Goal: Communication & Community: Share content

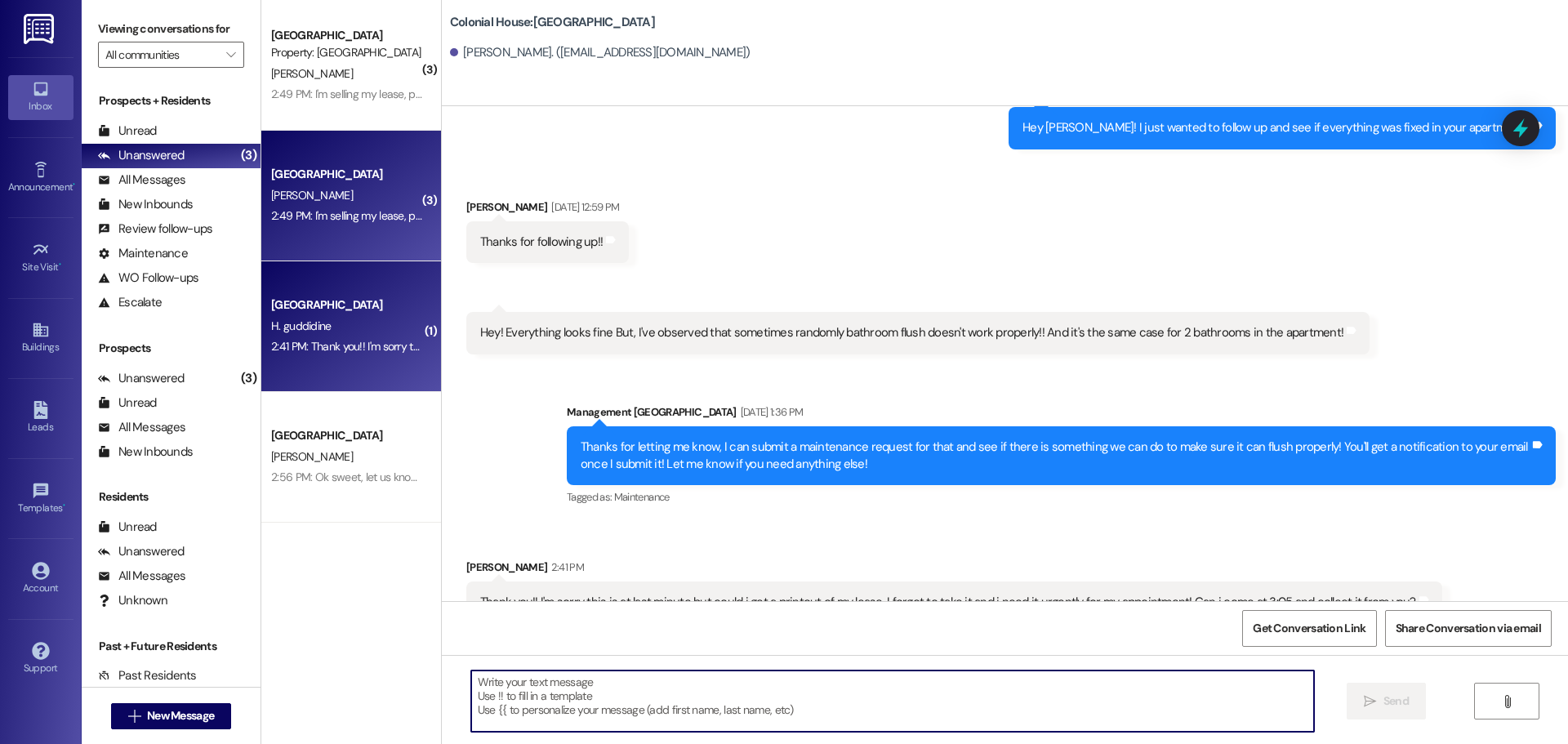
scroll to position [9921, 0]
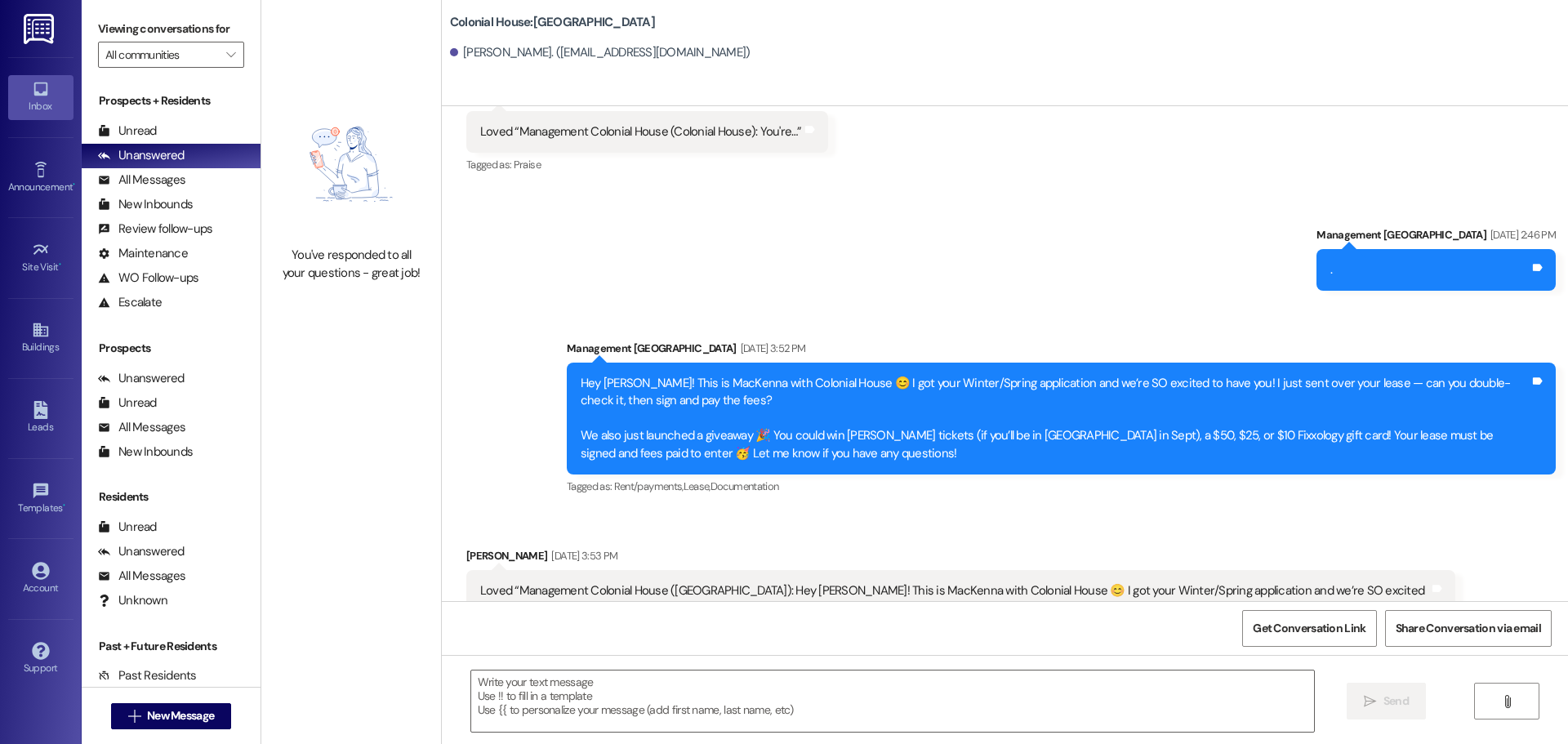
scroll to position [2515, 0]
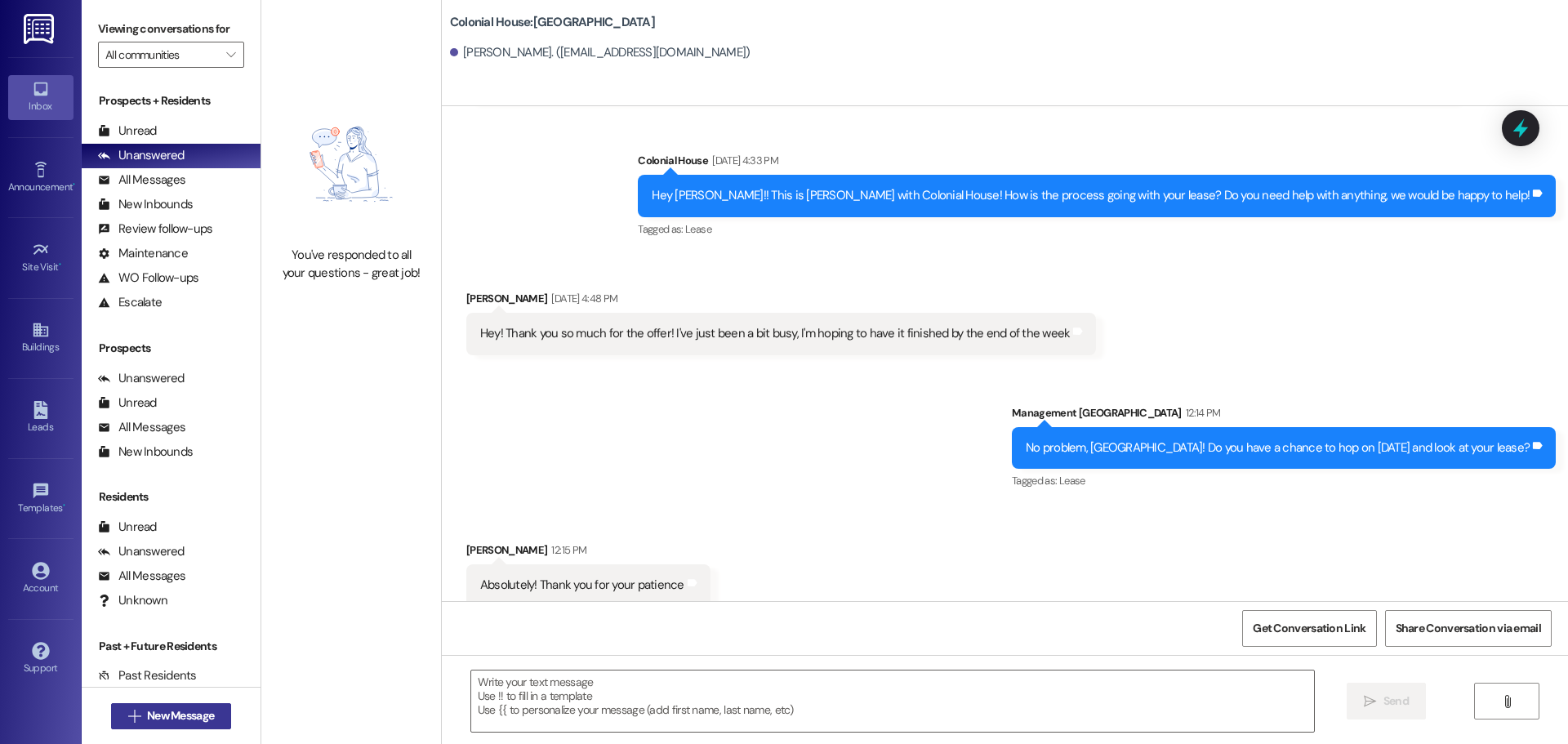
click at [172, 707] on button " New Message" at bounding box center [172, 715] width 121 height 26
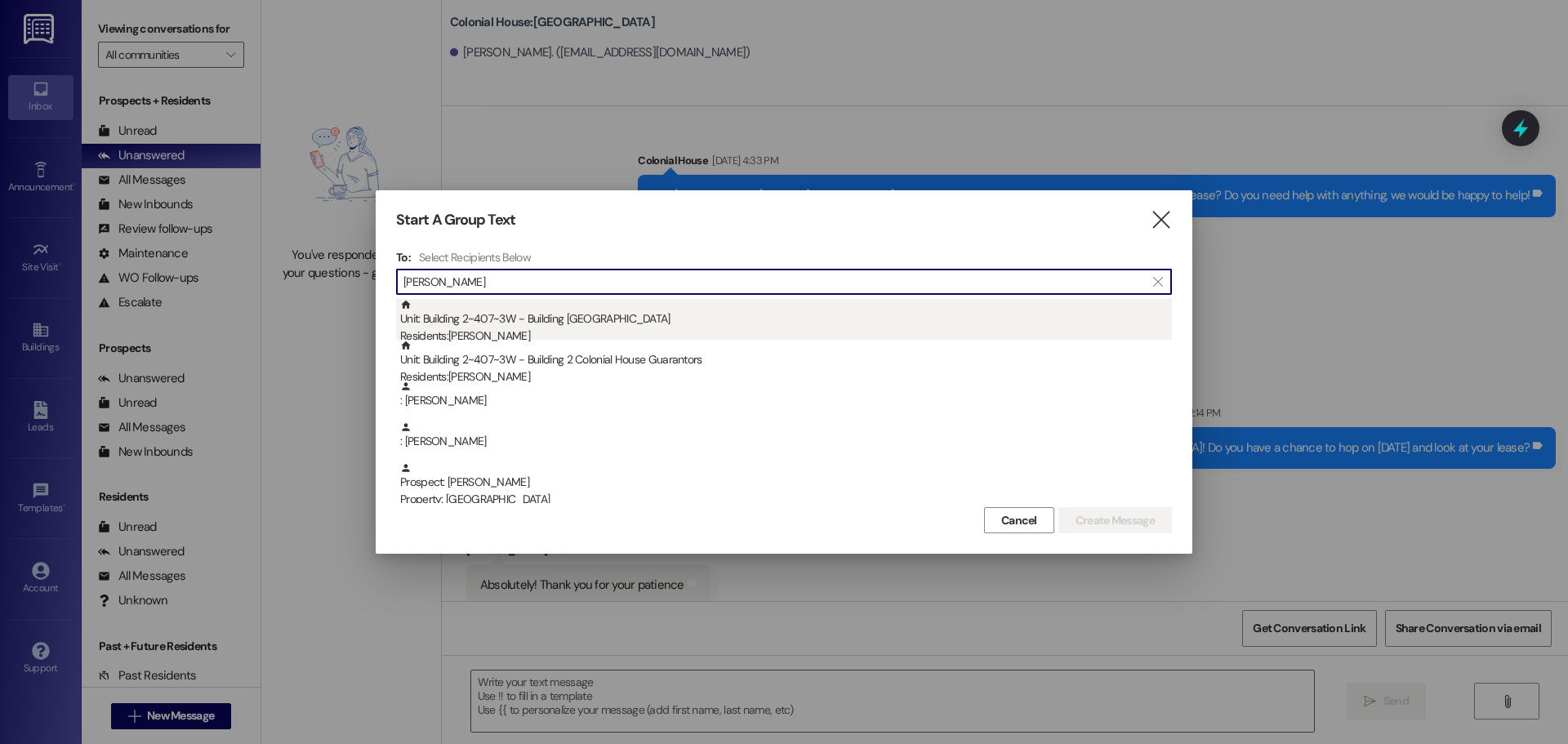
type input "[PERSON_NAME]"
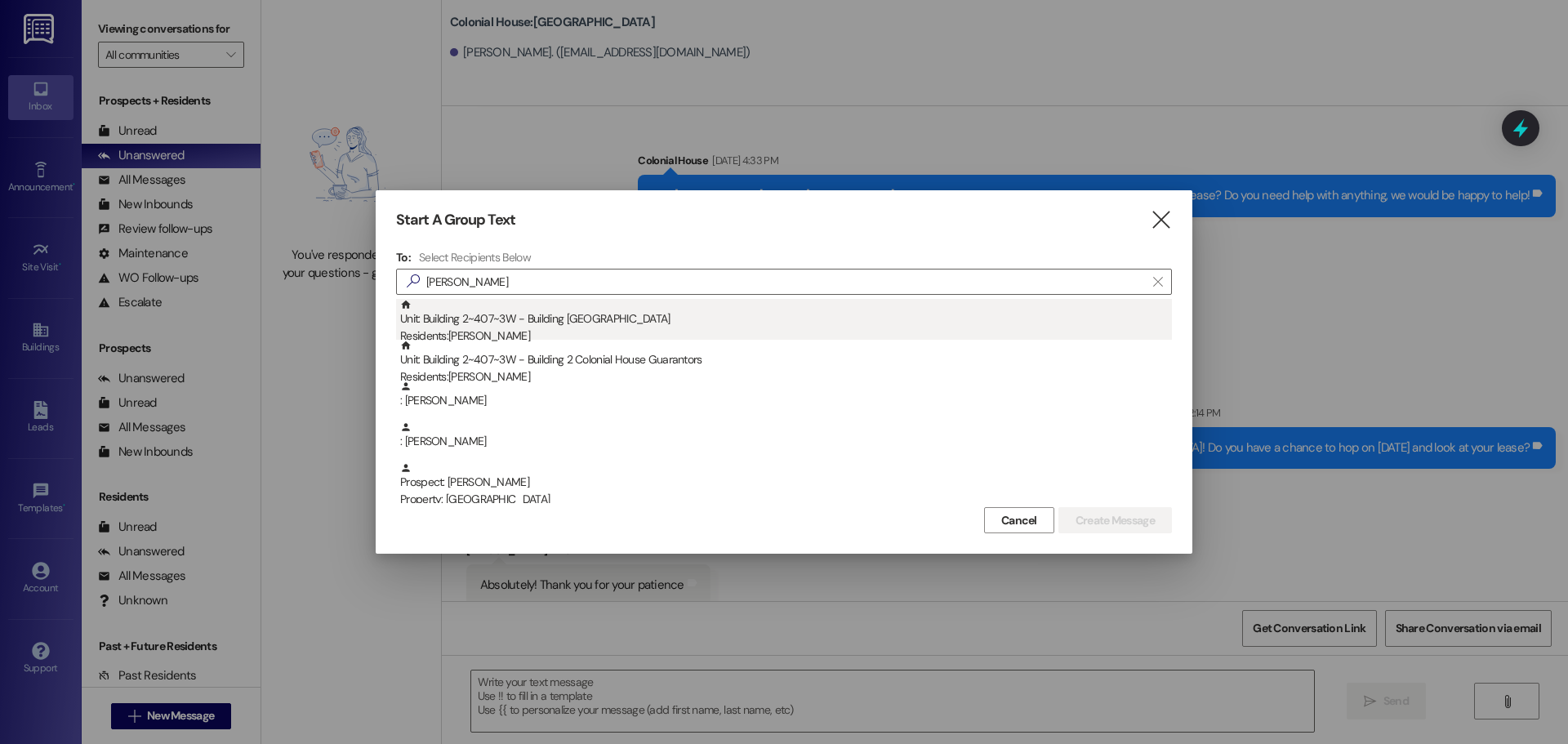
click at [490, 328] on div "Residents: [PERSON_NAME]" at bounding box center [786, 336] width 772 height 17
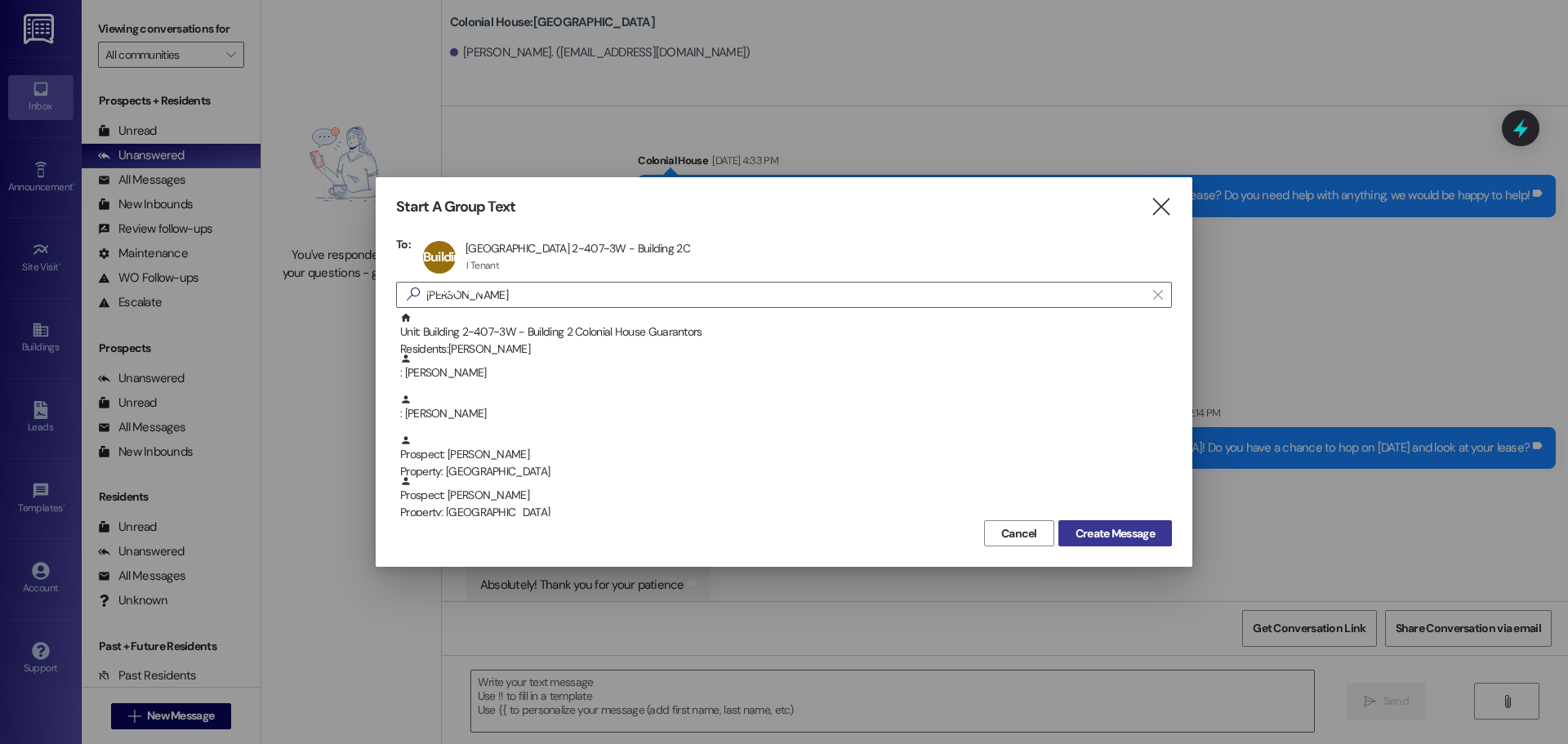
click at [1072, 529] on span "Create Message" at bounding box center [1115, 533] width 86 height 17
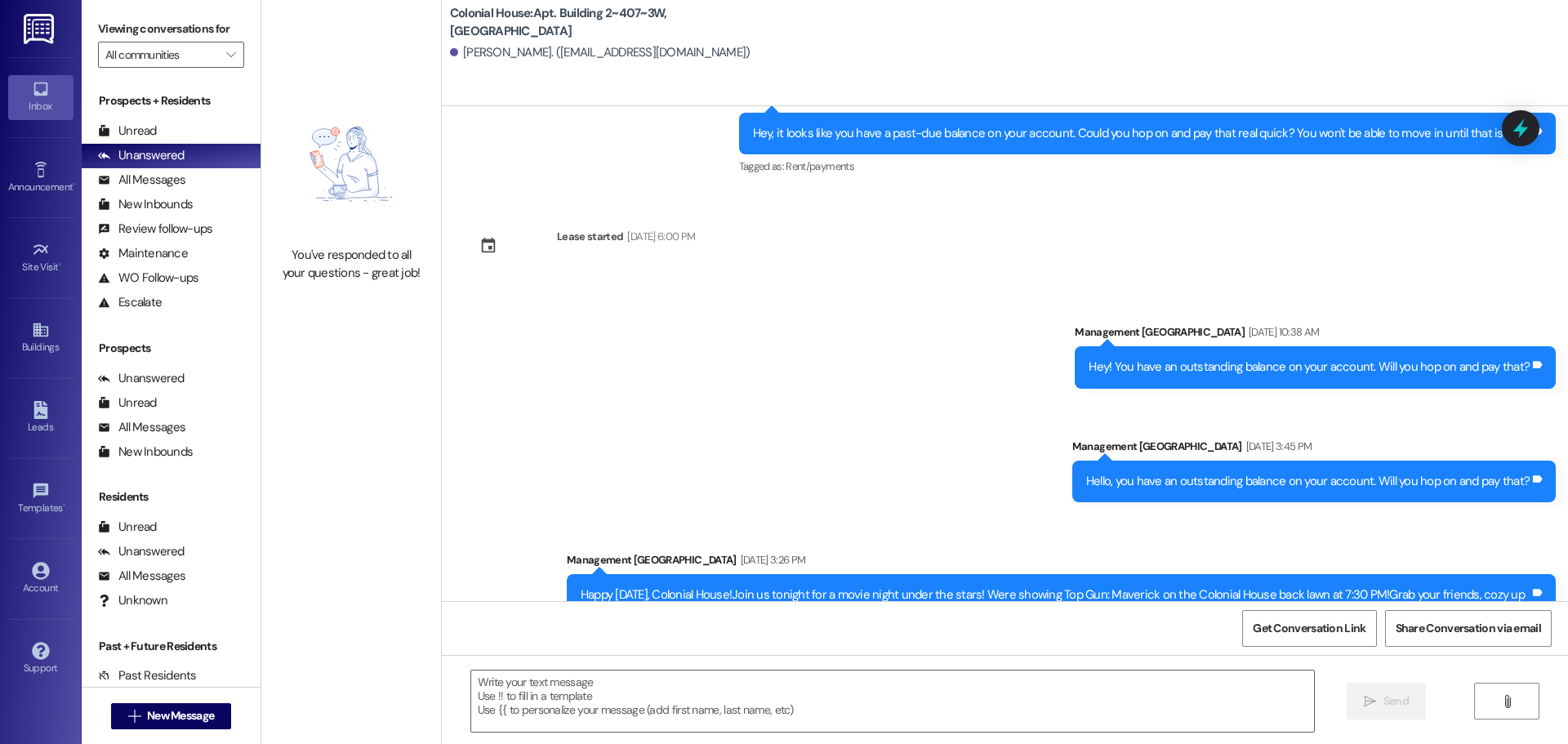
scroll to position [10469, 0]
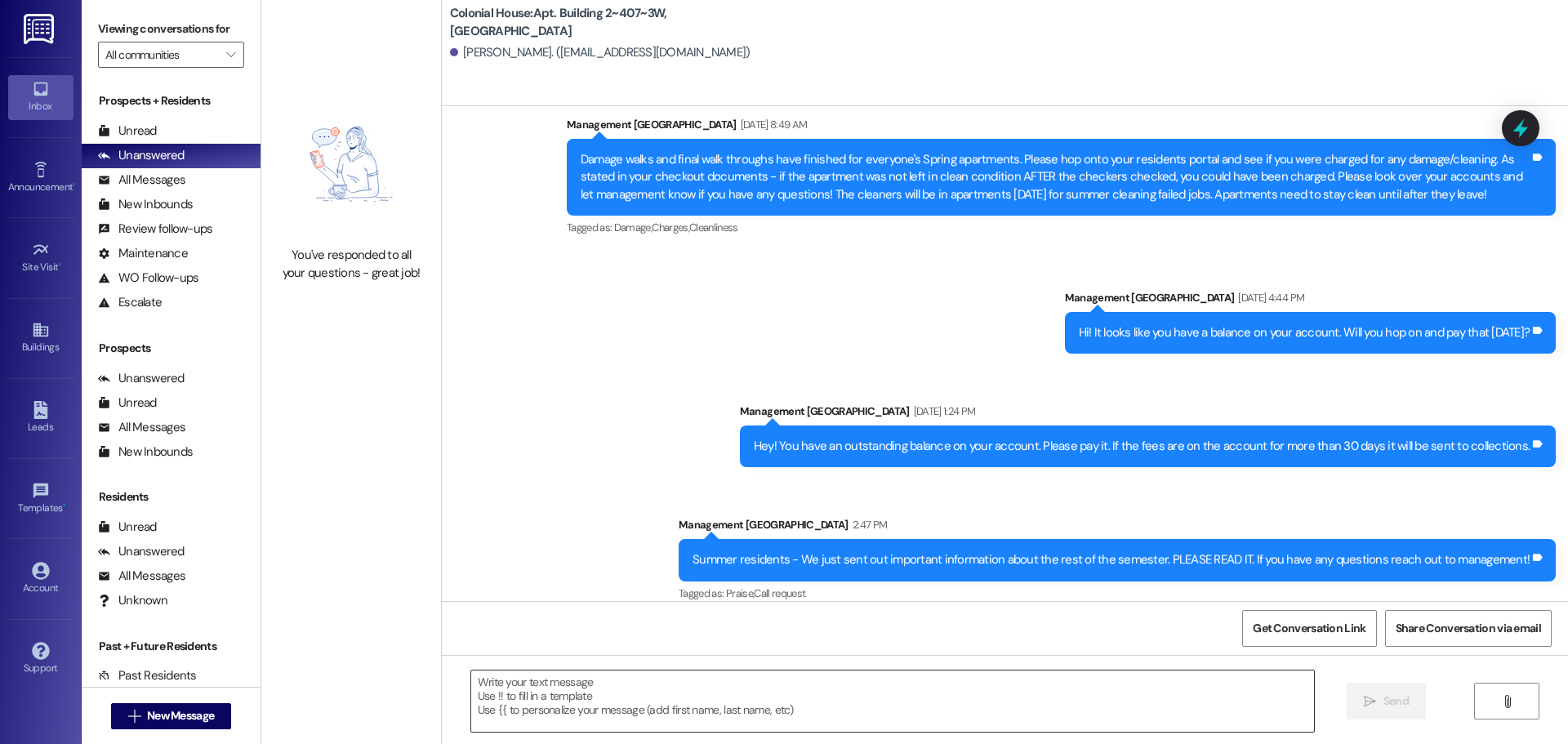
click at [624, 718] on textarea at bounding box center [893, 700] width 843 height 61
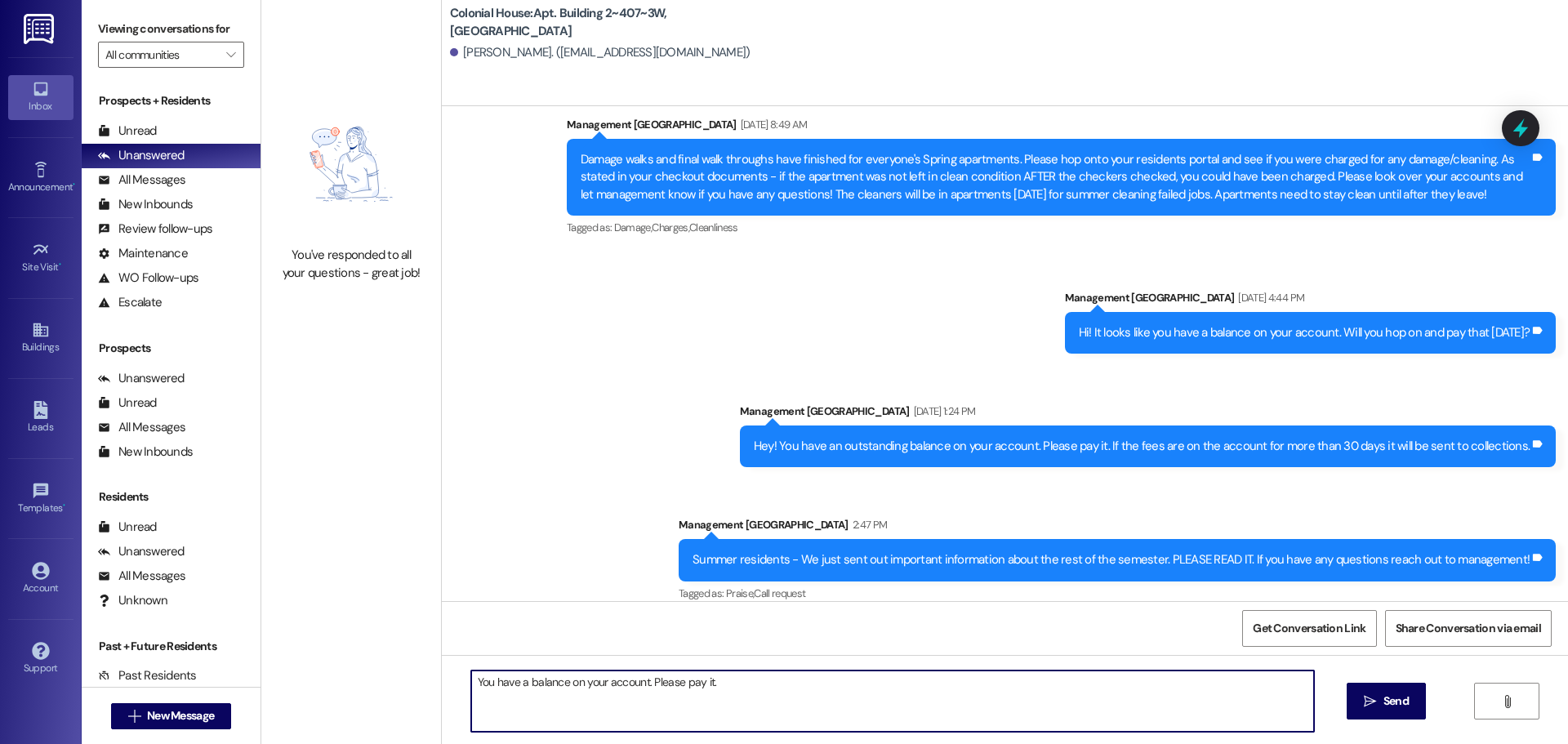
click at [622, 688] on textarea "You have a balance on your account. Please pay it." at bounding box center [893, 700] width 843 height 61
type textarea "You have a balance on your account. Please pay it."
click at [1370, 687] on button " Send" at bounding box center [1385, 700] width 79 height 37
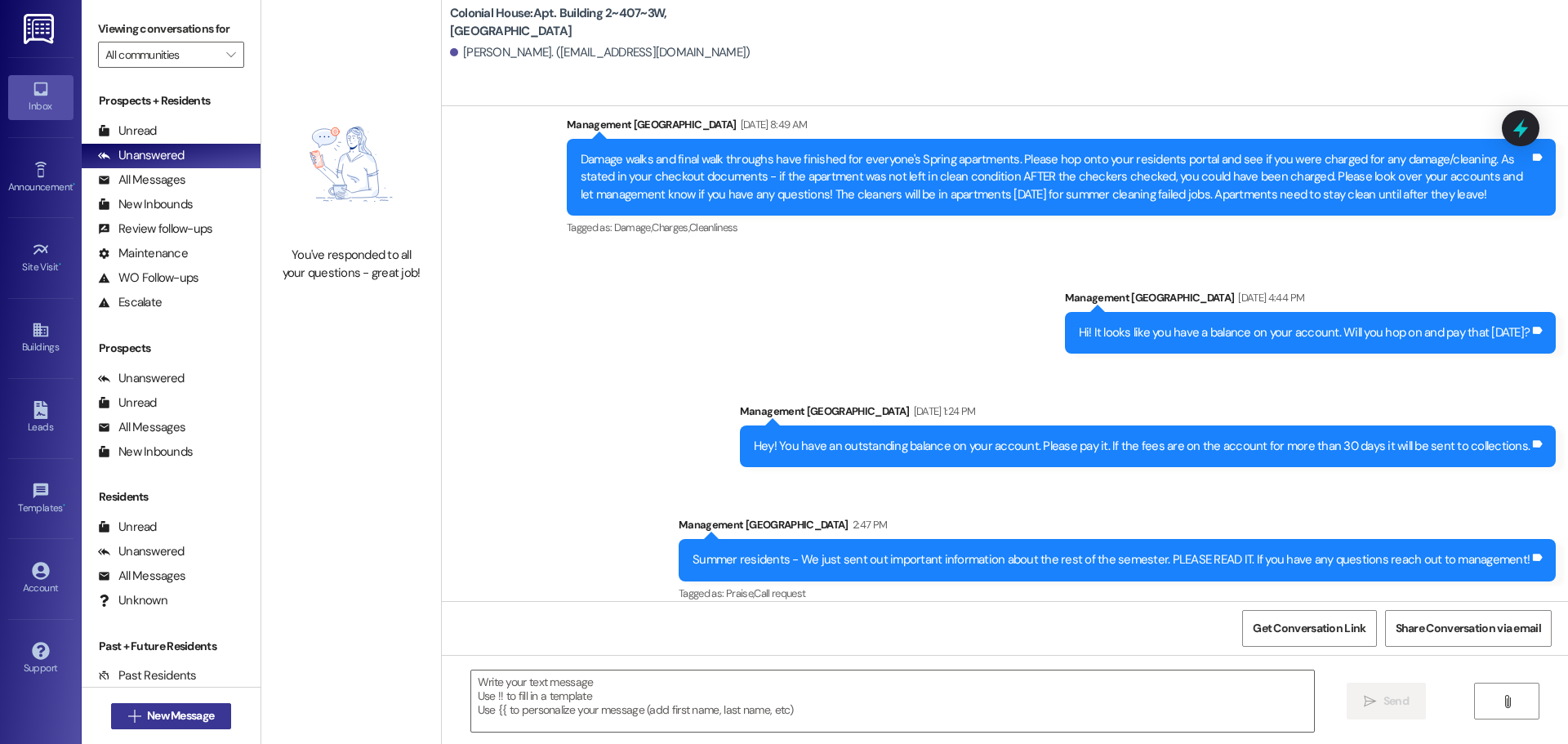
click at [144, 704] on button " New Message" at bounding box center [172, 715] width 121 height 26
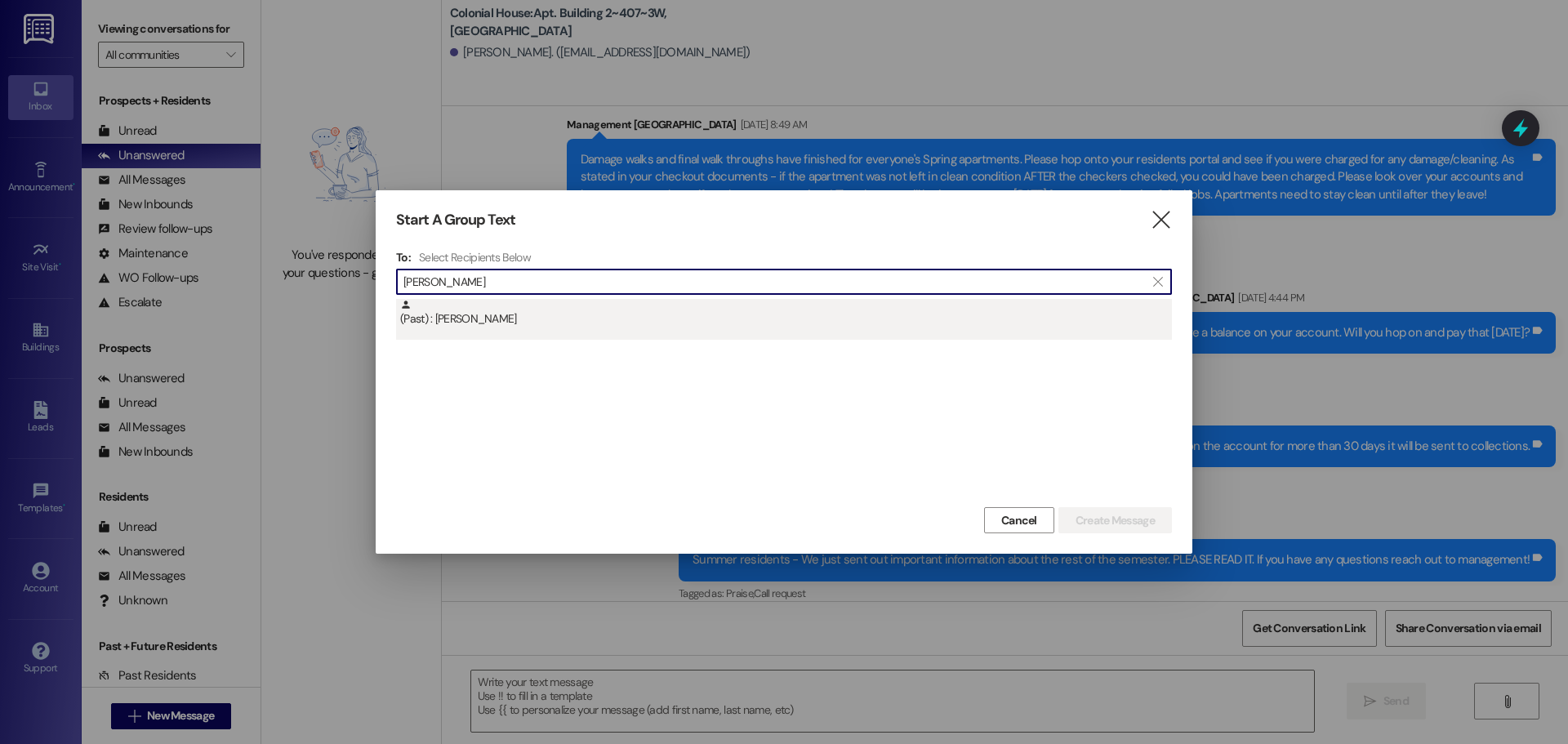
type input "[PERSON_NAME]"
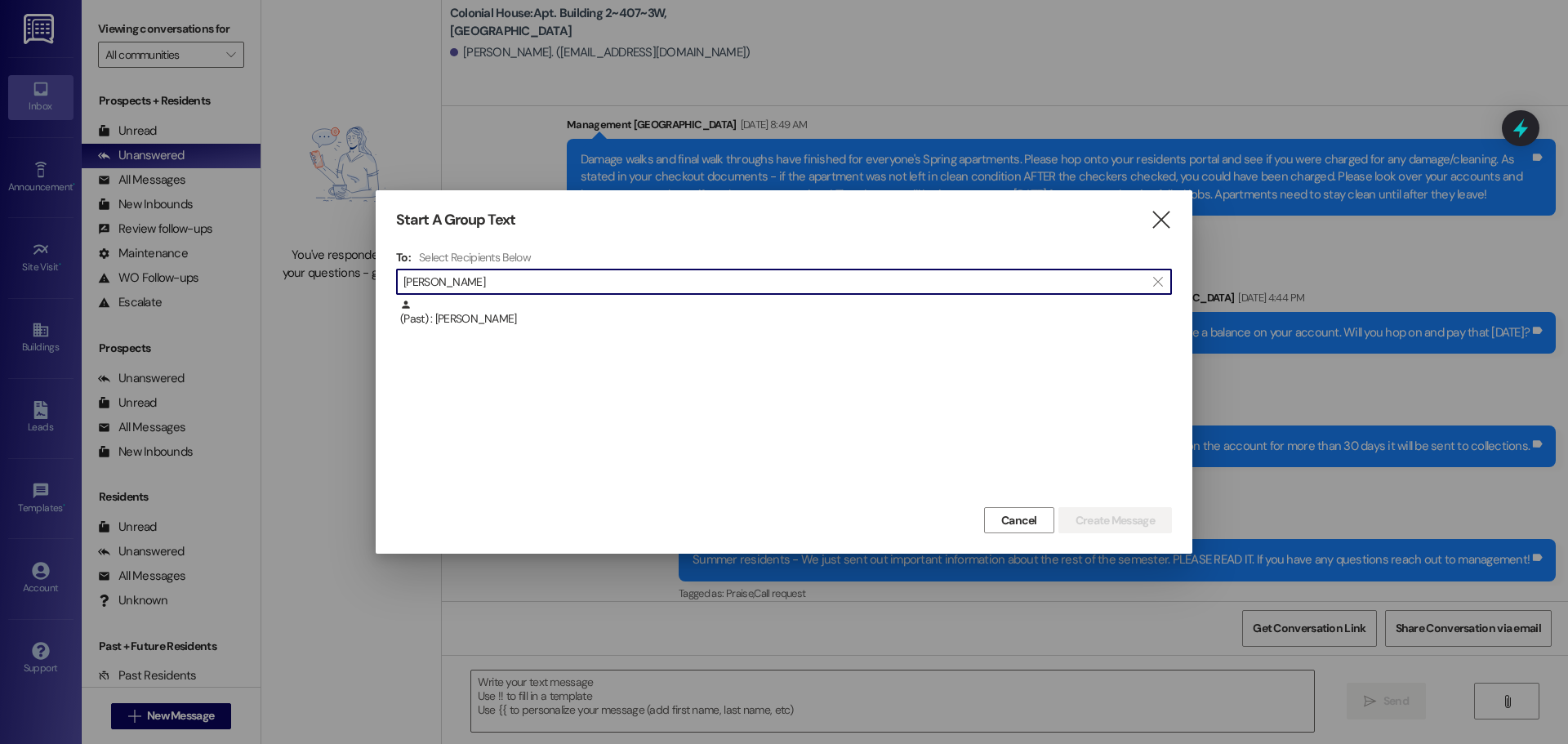
drag, startPoint x: 538, startPoint y: 324, endPoint x: 862, endPoint y: 359, distance: 325.9
click at [551, 324] on div "(Past) : [PERSON_NAME]" at bounding box center [786, 313] width 772 height 29
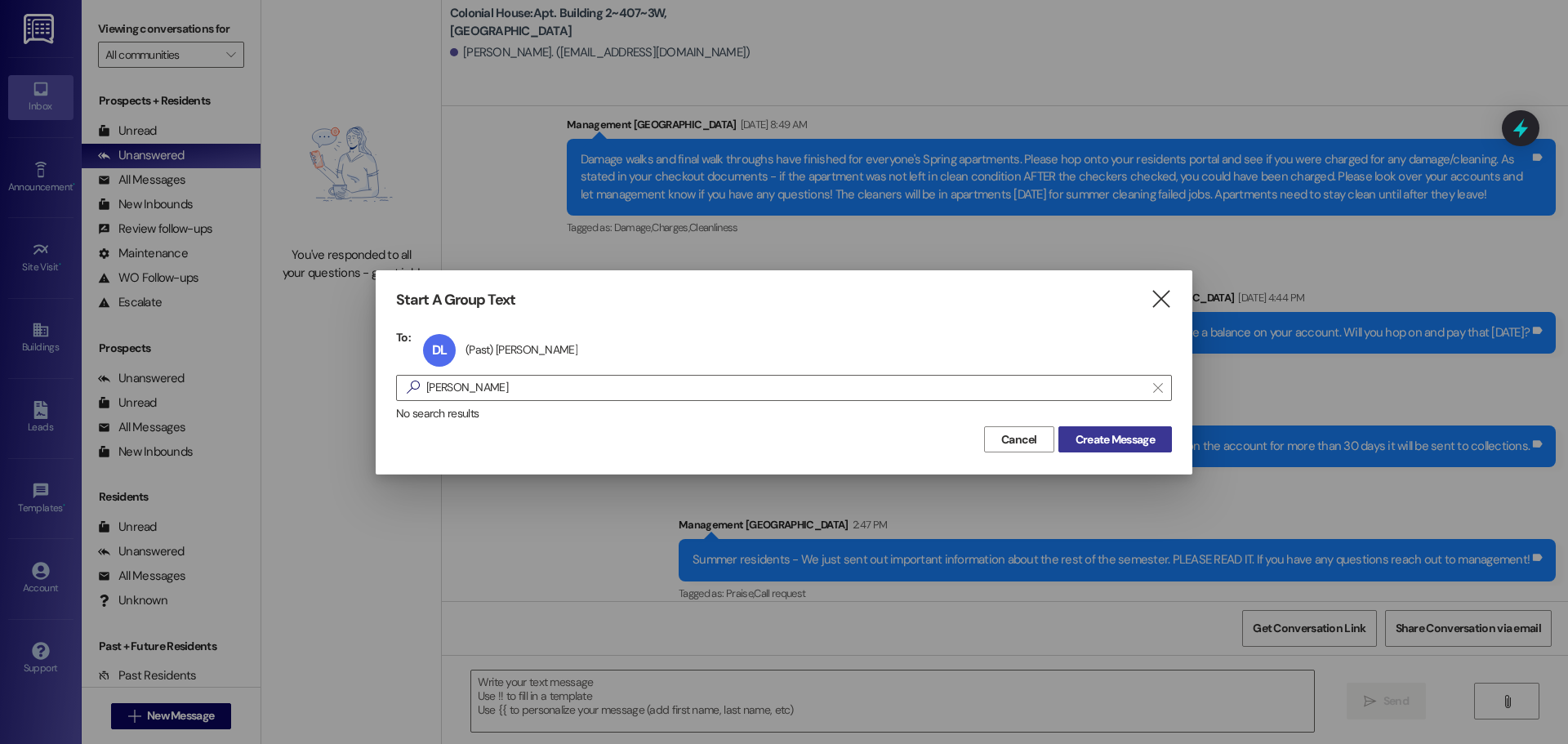
click at [1094, 432] on span "Create Message" at bounding box center [1115, 439] width 79 height 17
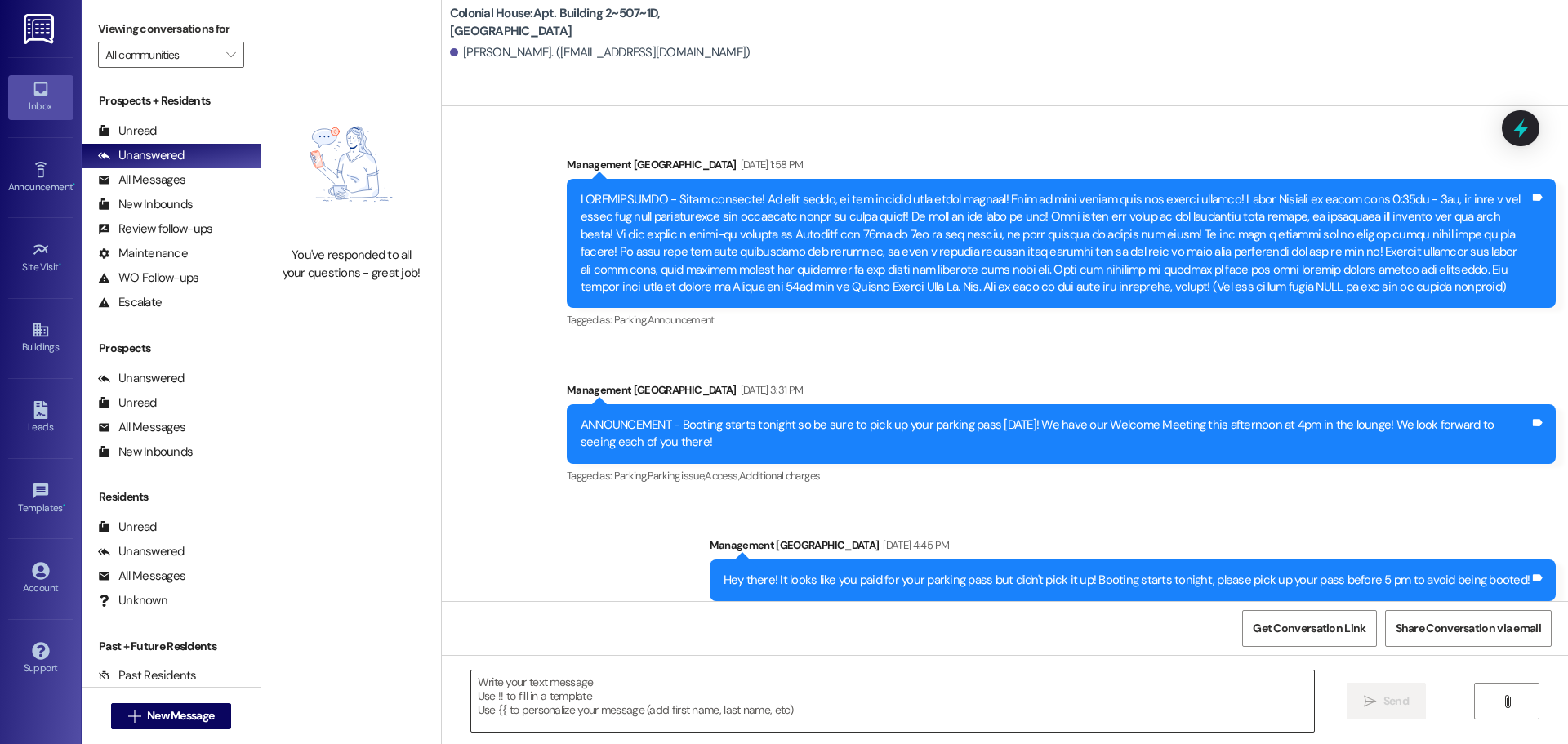
click at [609, 695] on textarea at bounding box center [893, 700] width 843 height 61
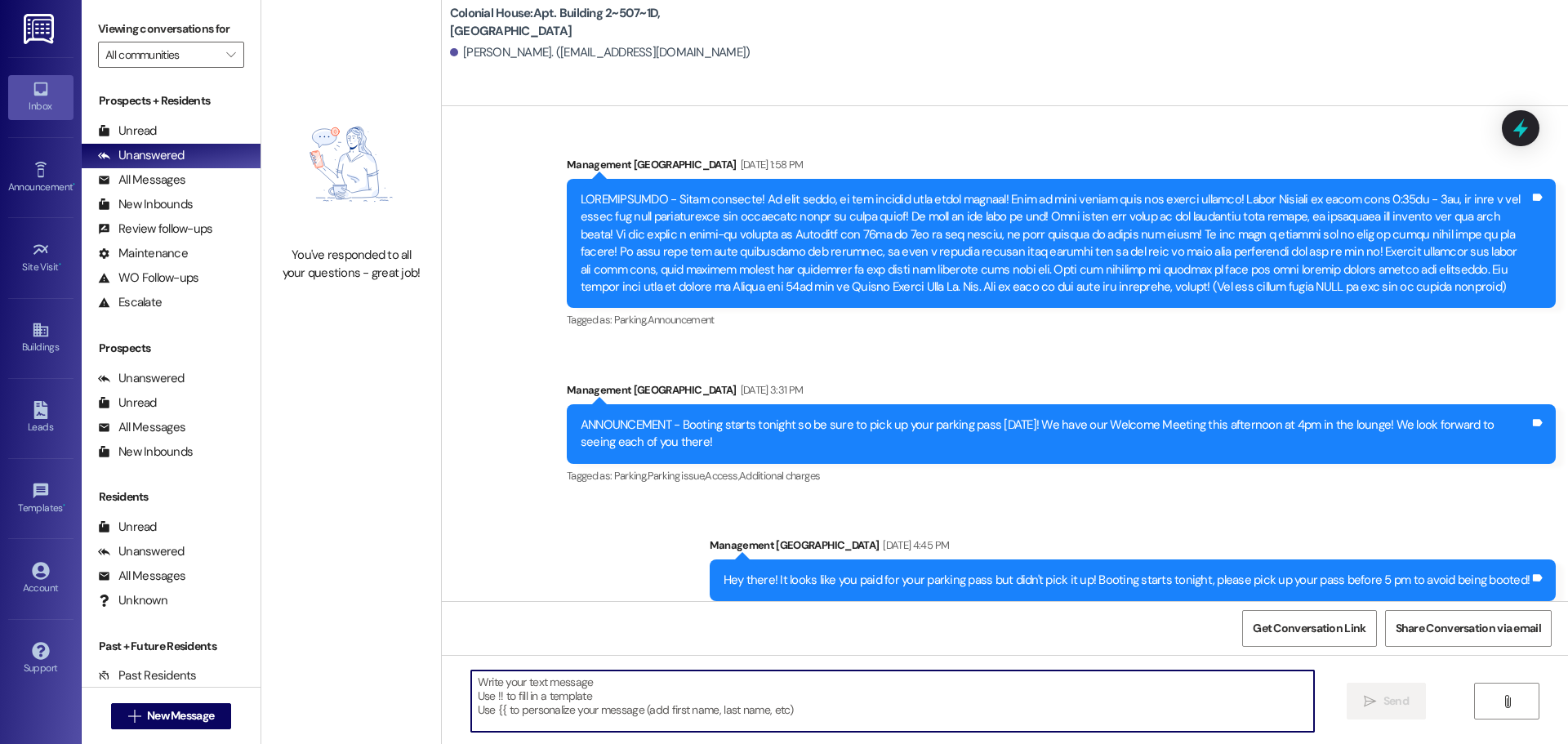
scroll to position [40744, 0]
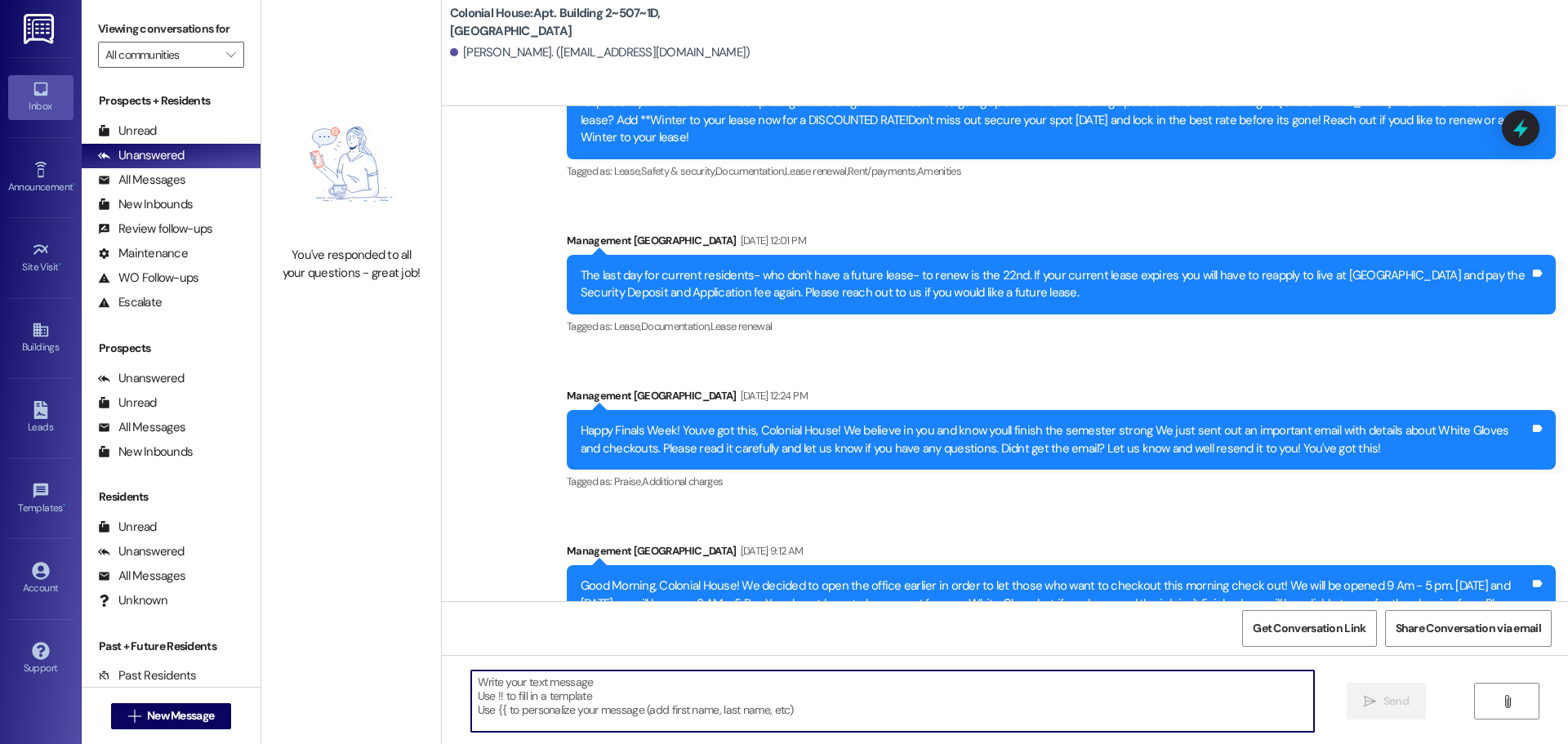
paste textarea "You have a balance on your account. Please pay it."
type textarea "You have a balance on your account. Please pay it."
click at [1386, 690] on button " Send" at bounding box center [1385, 700] width 79 height 37
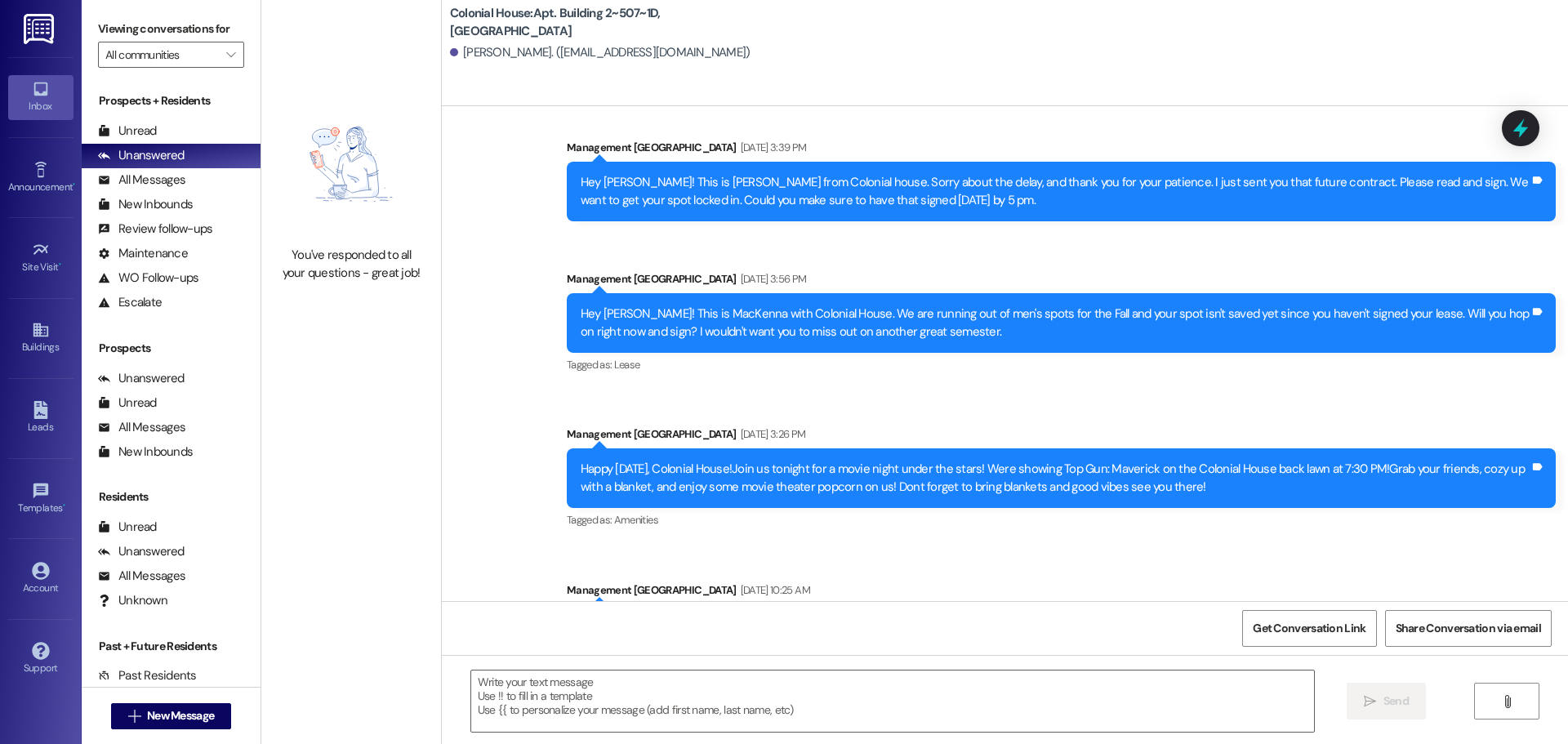
scroll to position [33156, 0]
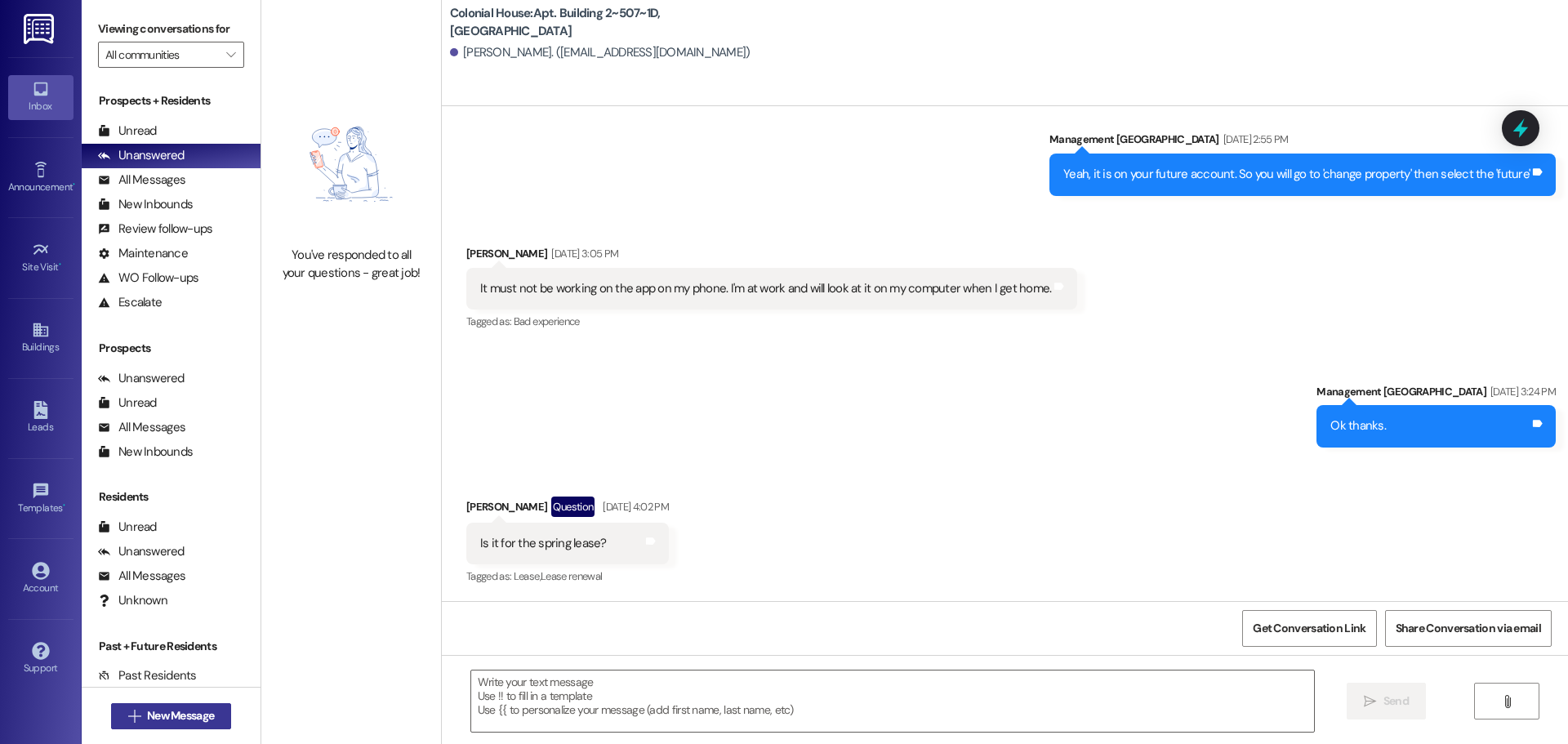
click at [128, 710] on icon "" at bounding box center [135, 715] width 12 height 13
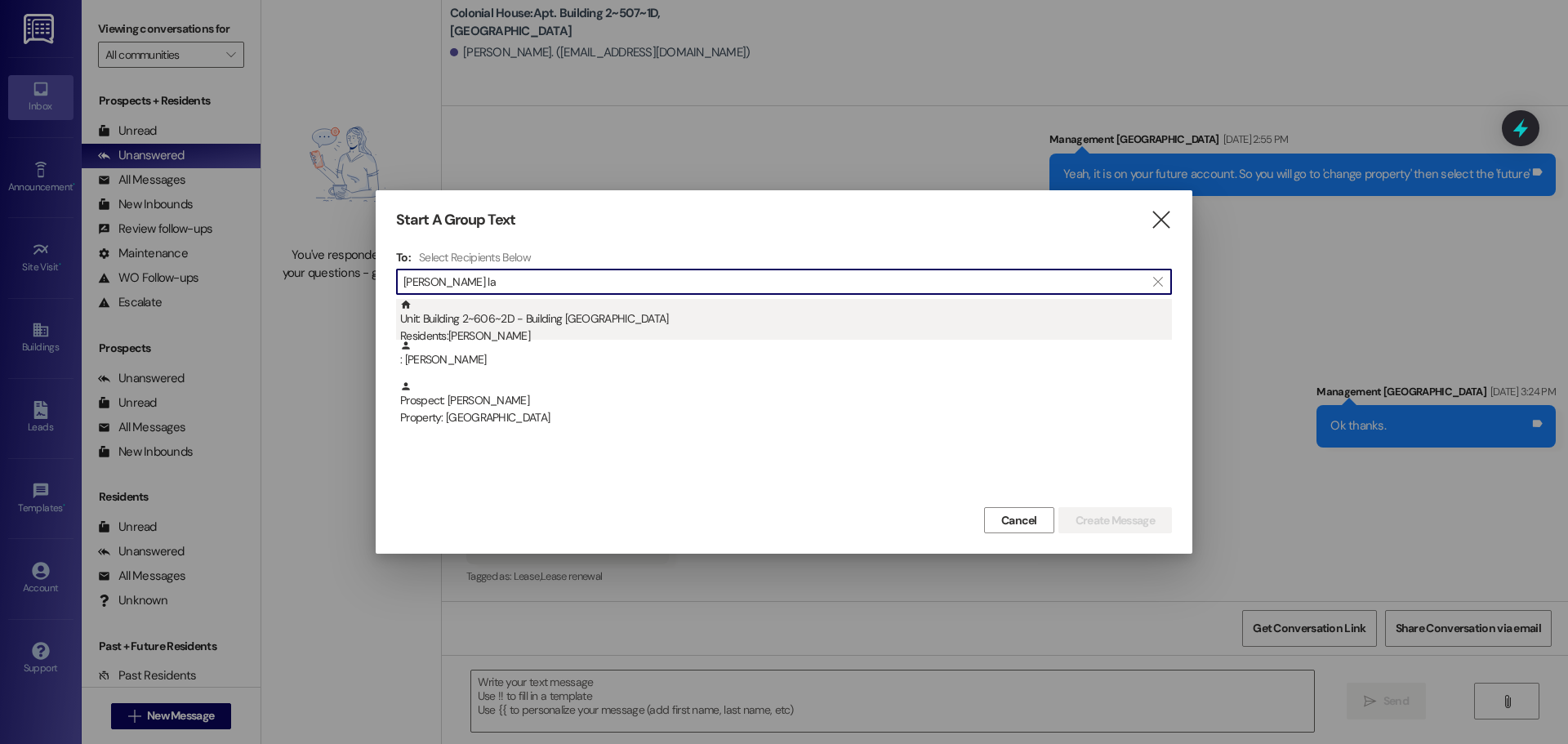
type input "[PERSON_NAME] la"
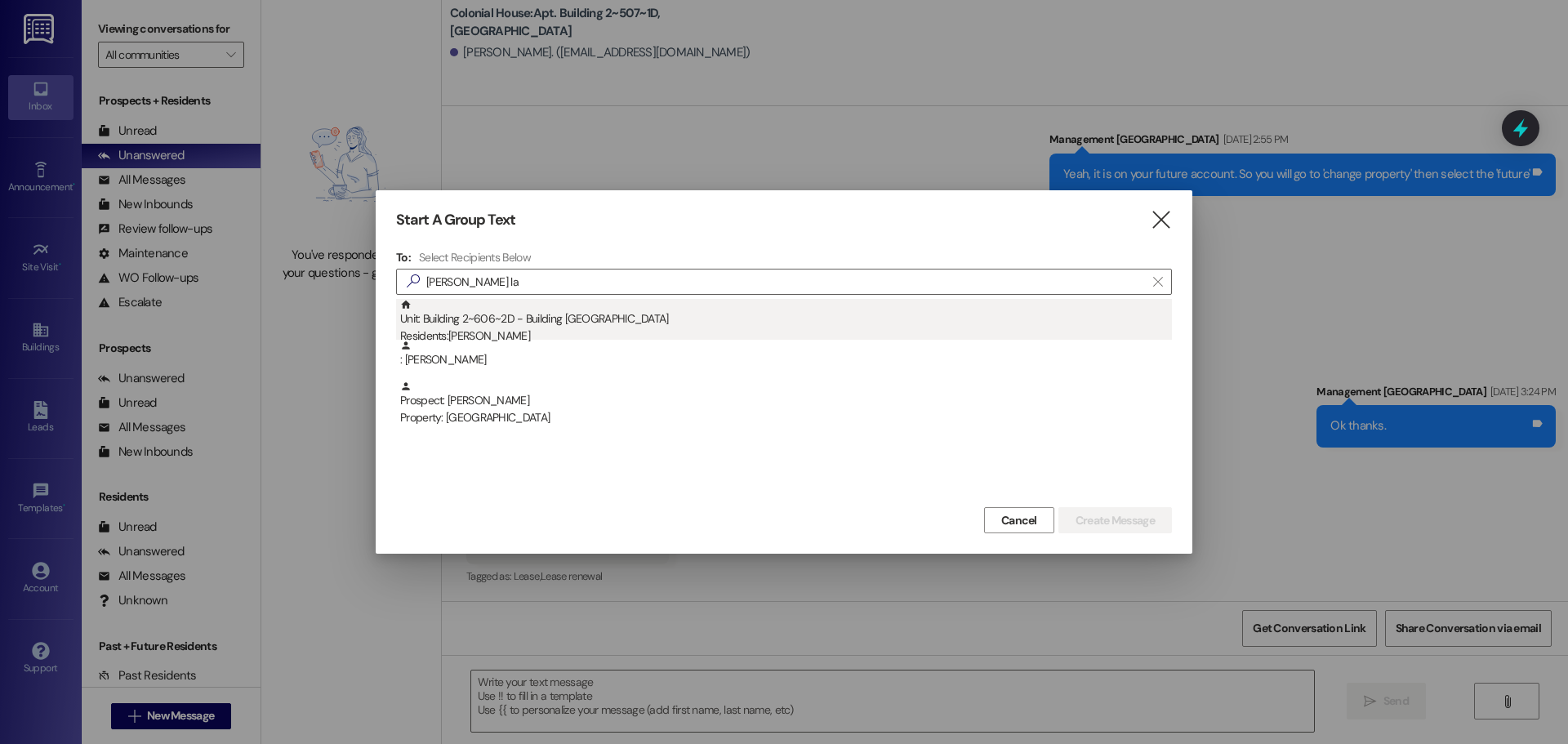
click at [738, 314] on div "Unit: Building 2~606~2D - Building 2 Colonial House Residents: [PERSON_NAME]" at bounding box center [786, 322] width 772 height 46
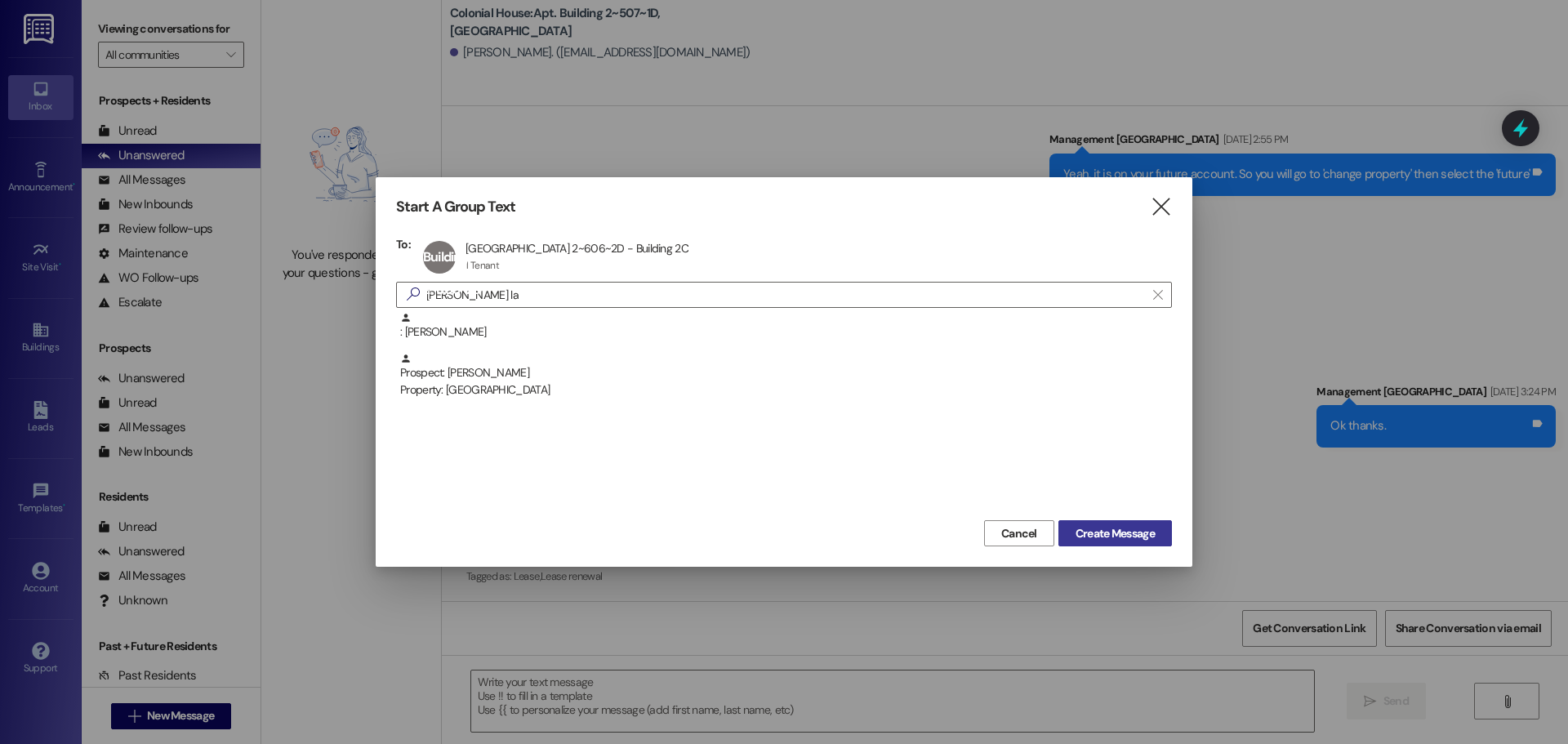
click at [1111, 543] on button "Create Message" at bounding box center [1115, 533] width 113 height 26
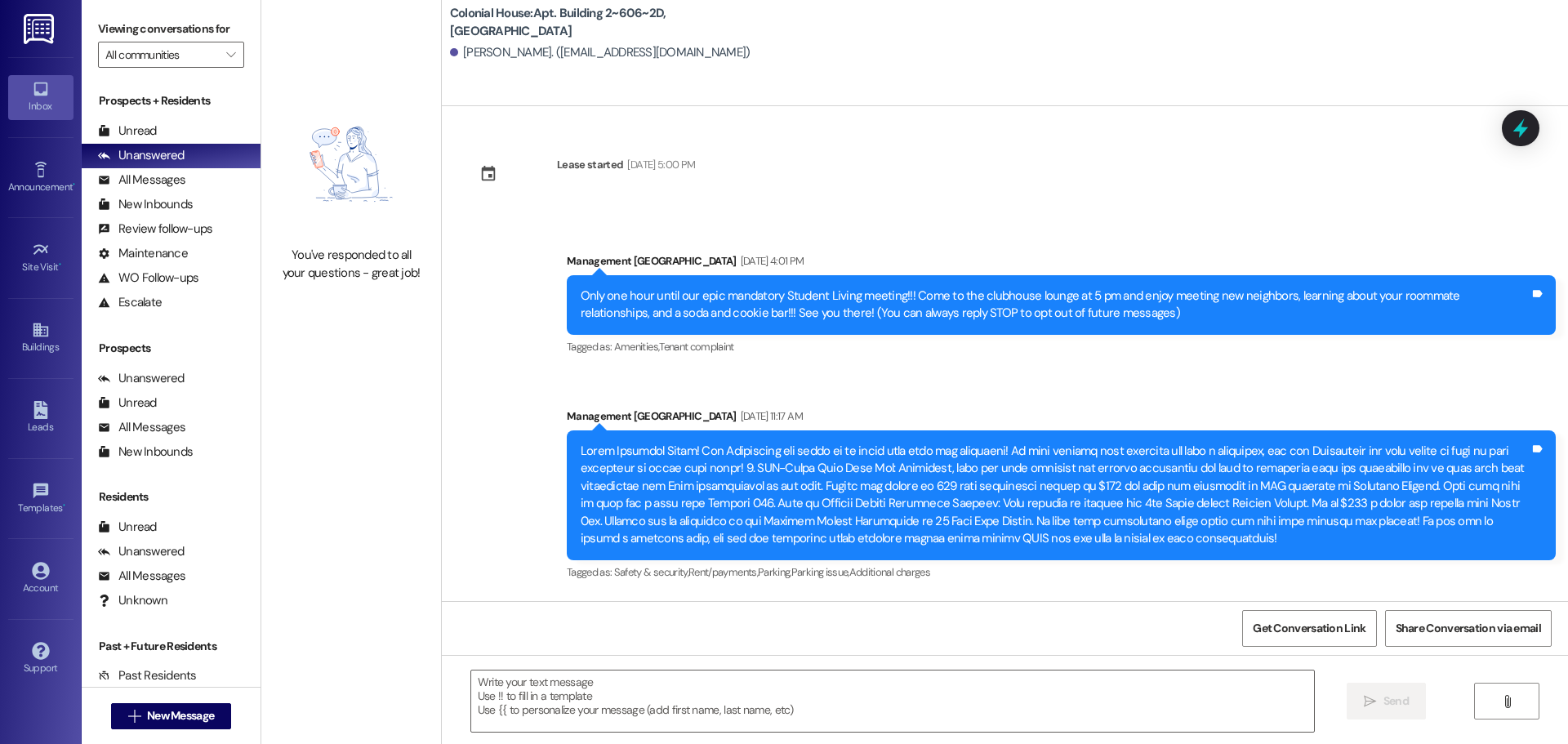
click at [519, 697] on textarea at bounding box center [893, 700] width 843 height 61
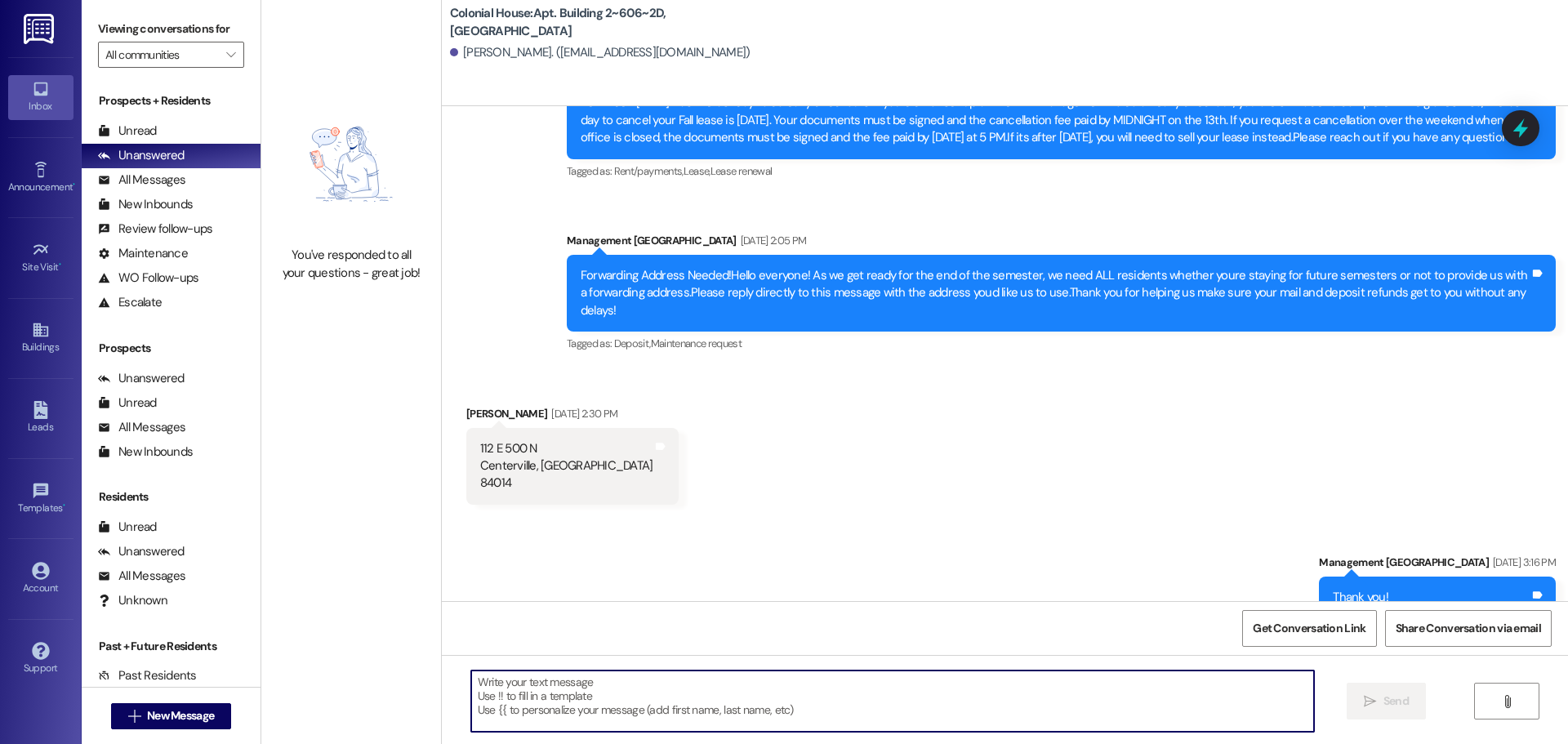
scroll to position [15385, 0]
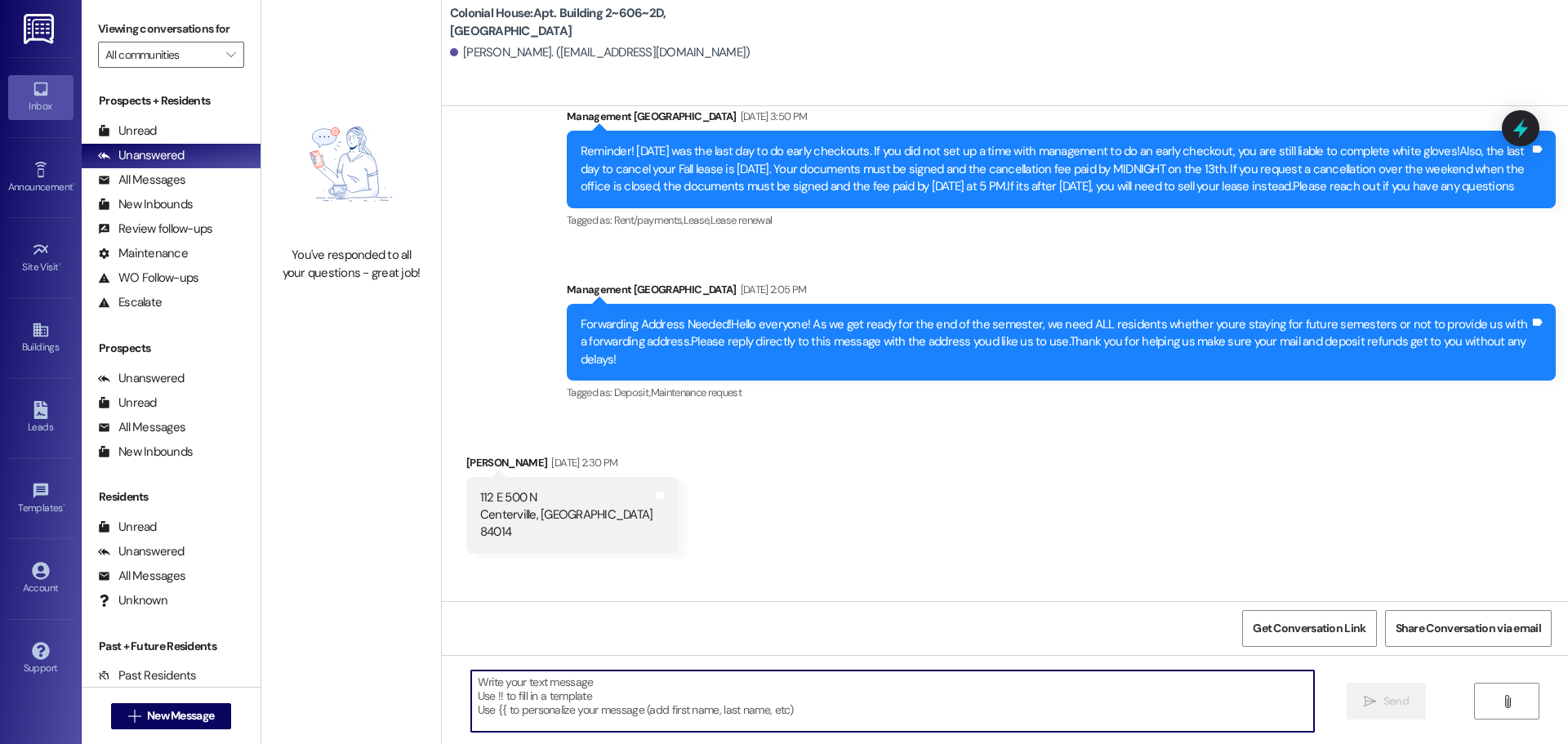
paste textarea "You have a balance on your account. Please pay it."
type textarea "You have a balance on your account. Please pay it."
click at [1350, 703] on button " Send" at bounding box center [1385, 700] width 79 height 37
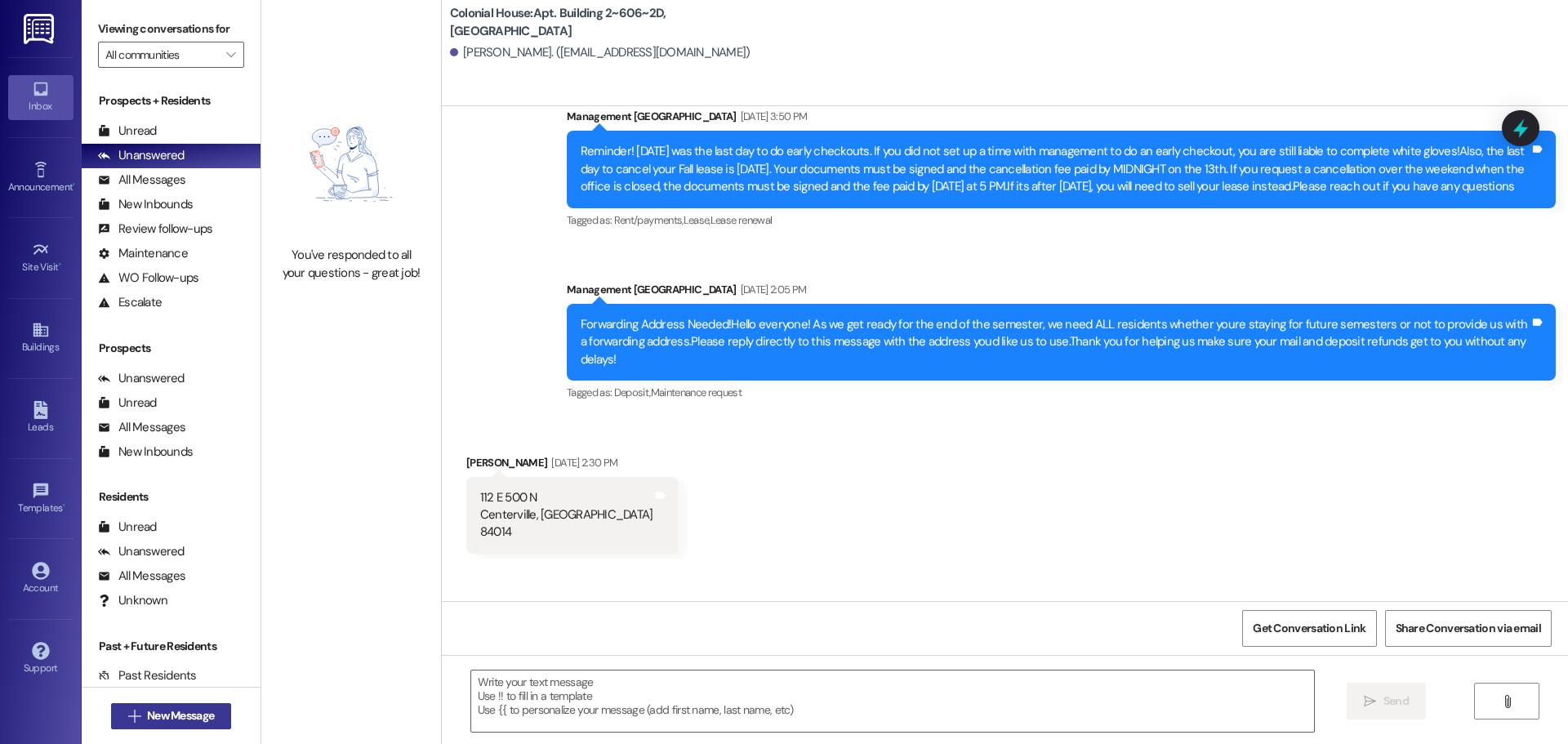
click at [176, 704] on button " New Message" at bounding box center [172, 715] width 121 height 26
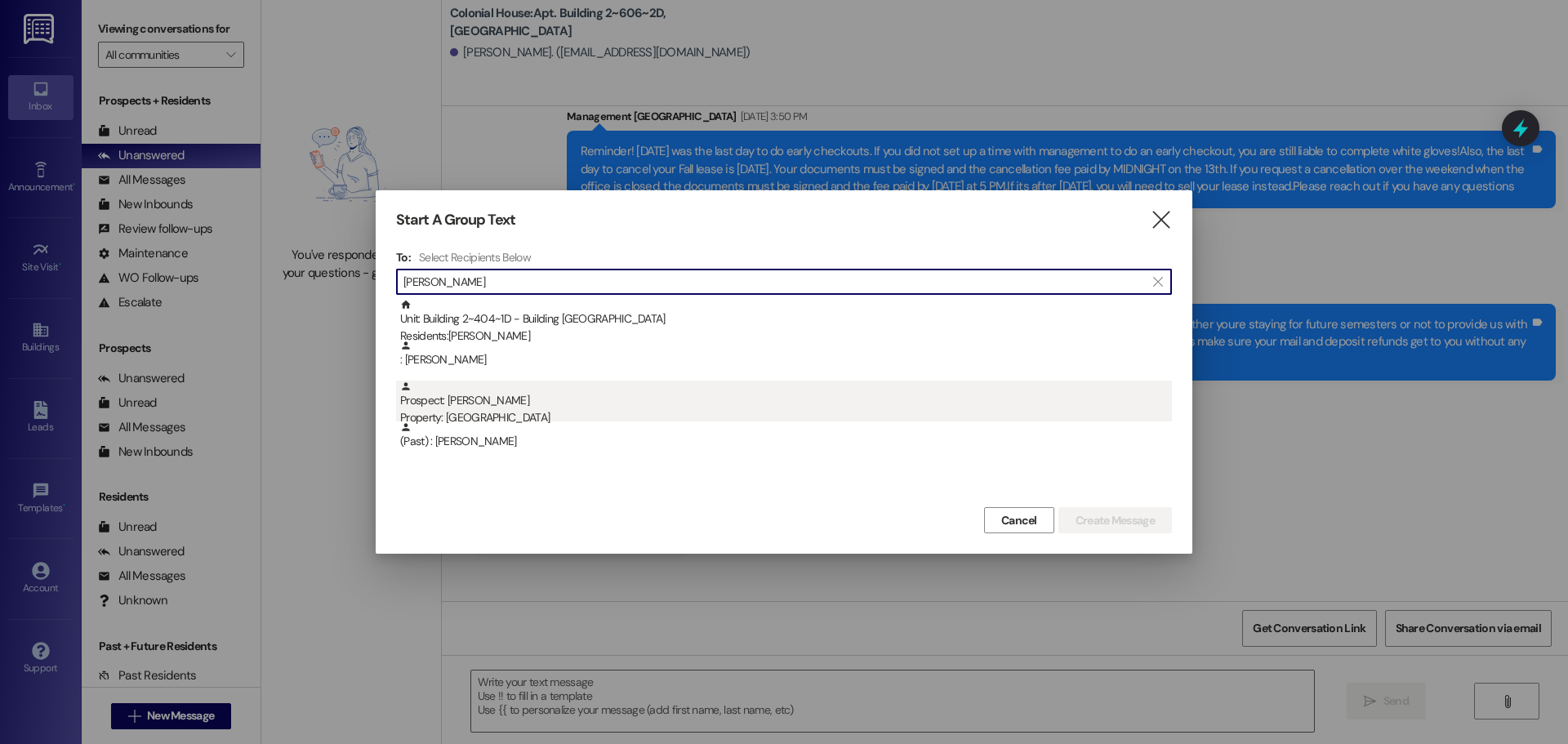
type input "[PERSON_NAME]"
click at [568, 398] on div "Prospect: [PERSON_NAME] Property: [GEOGRAPHIC_DATA]" at bounding box center [786, 404] width 772 height 46
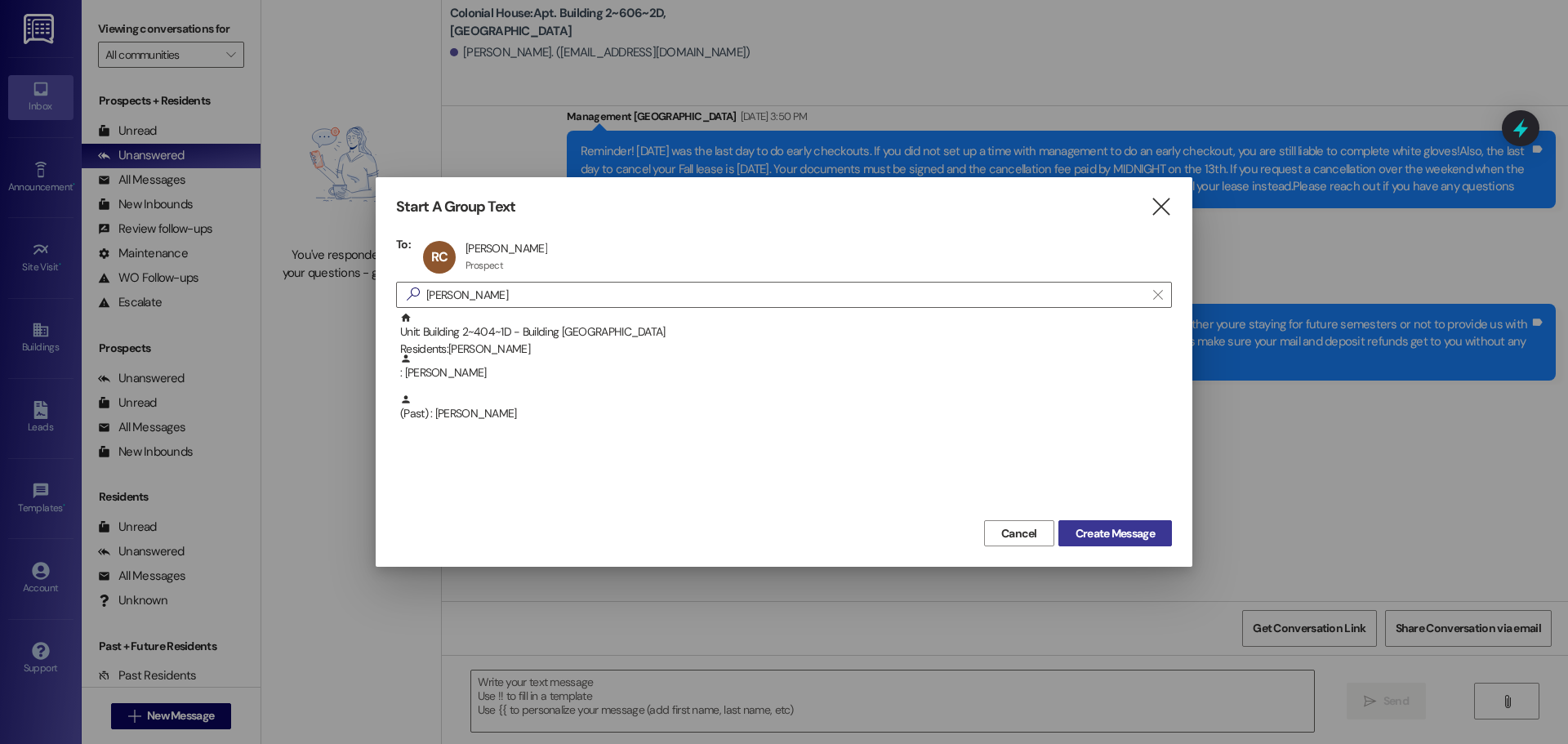
click at [1114, 534] on span "Create Message" at bounding box center [1115, 533] width 79 height 17
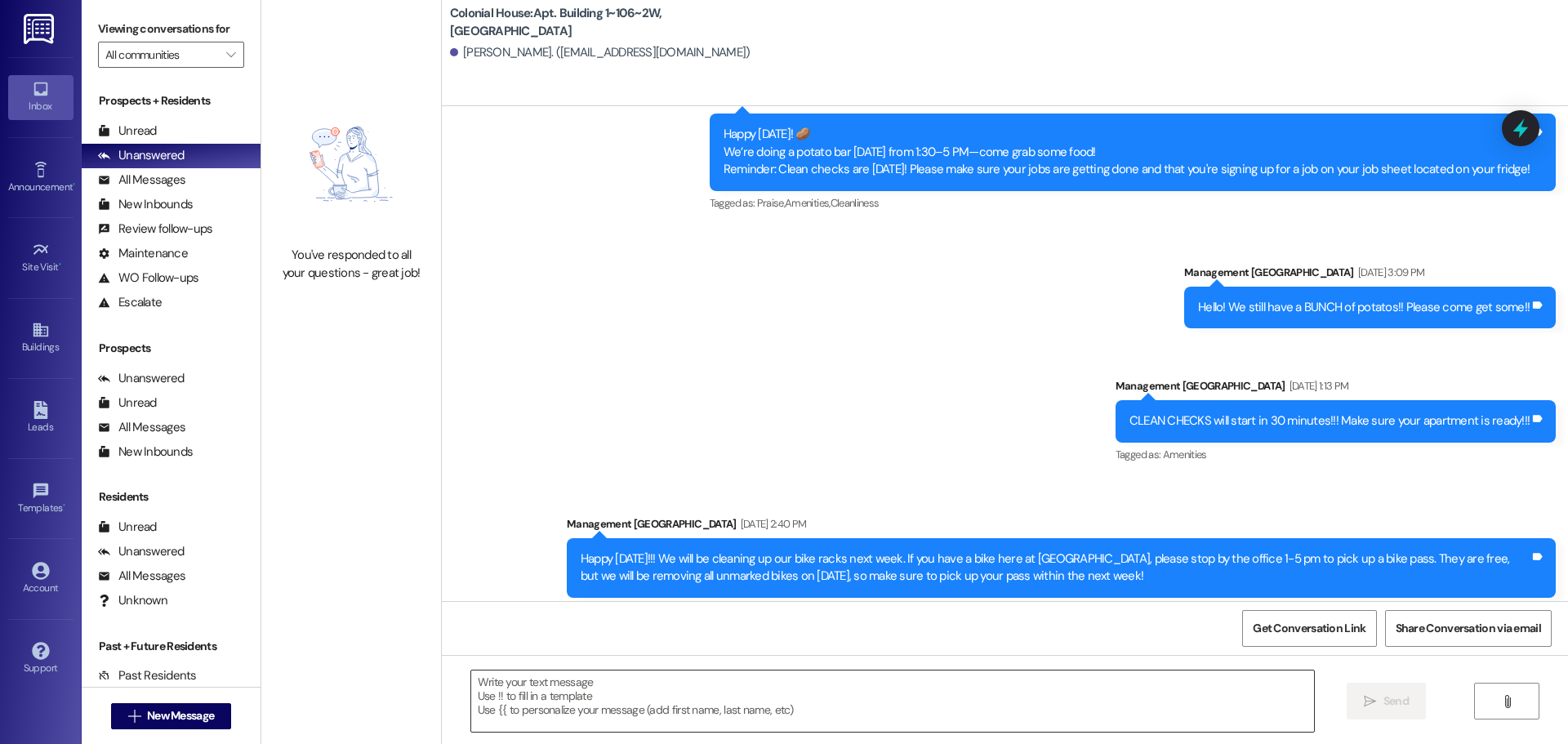
click at [515, 687] on textarea at bounding box center [893, 700] width 843 height 61
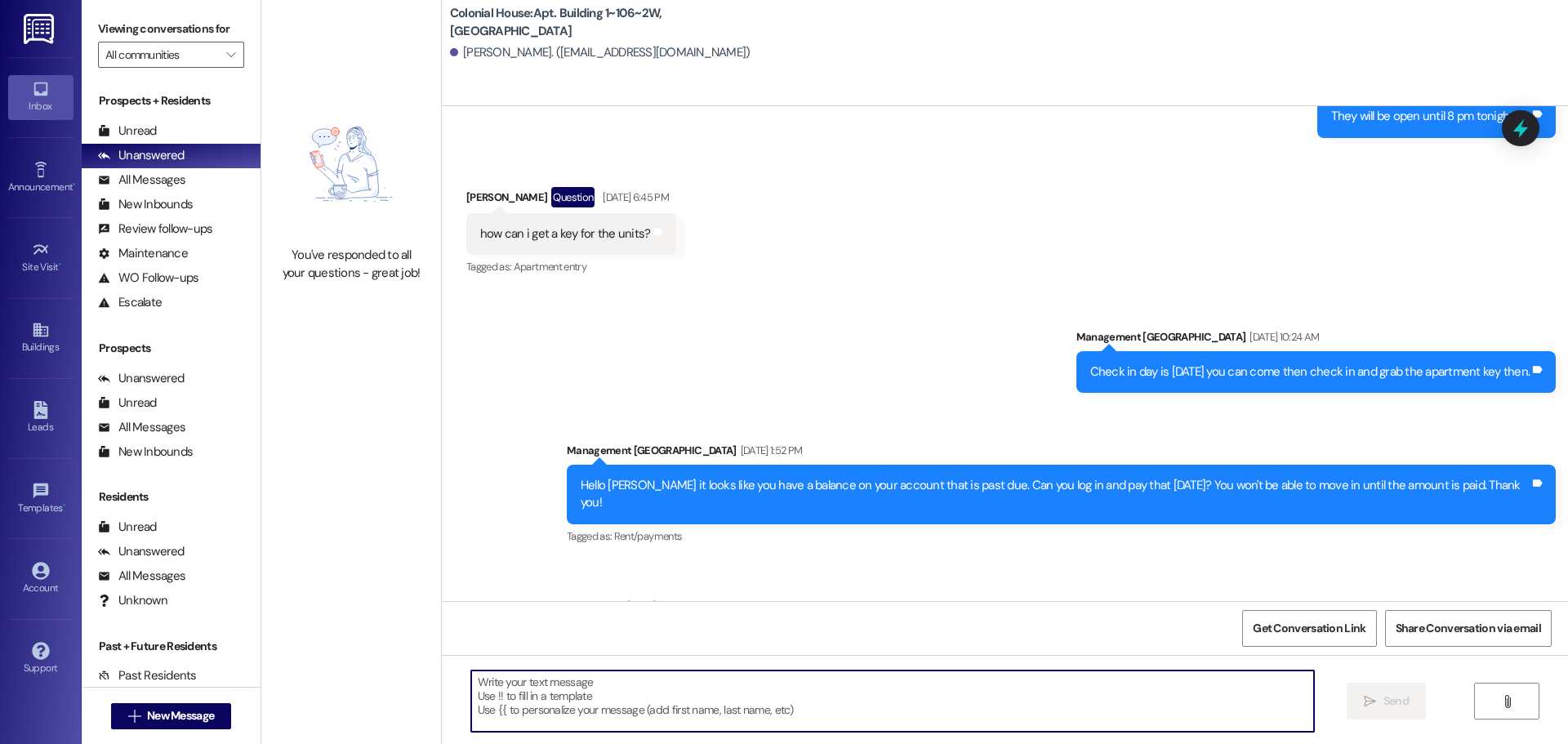
scroll to position [952, 0]
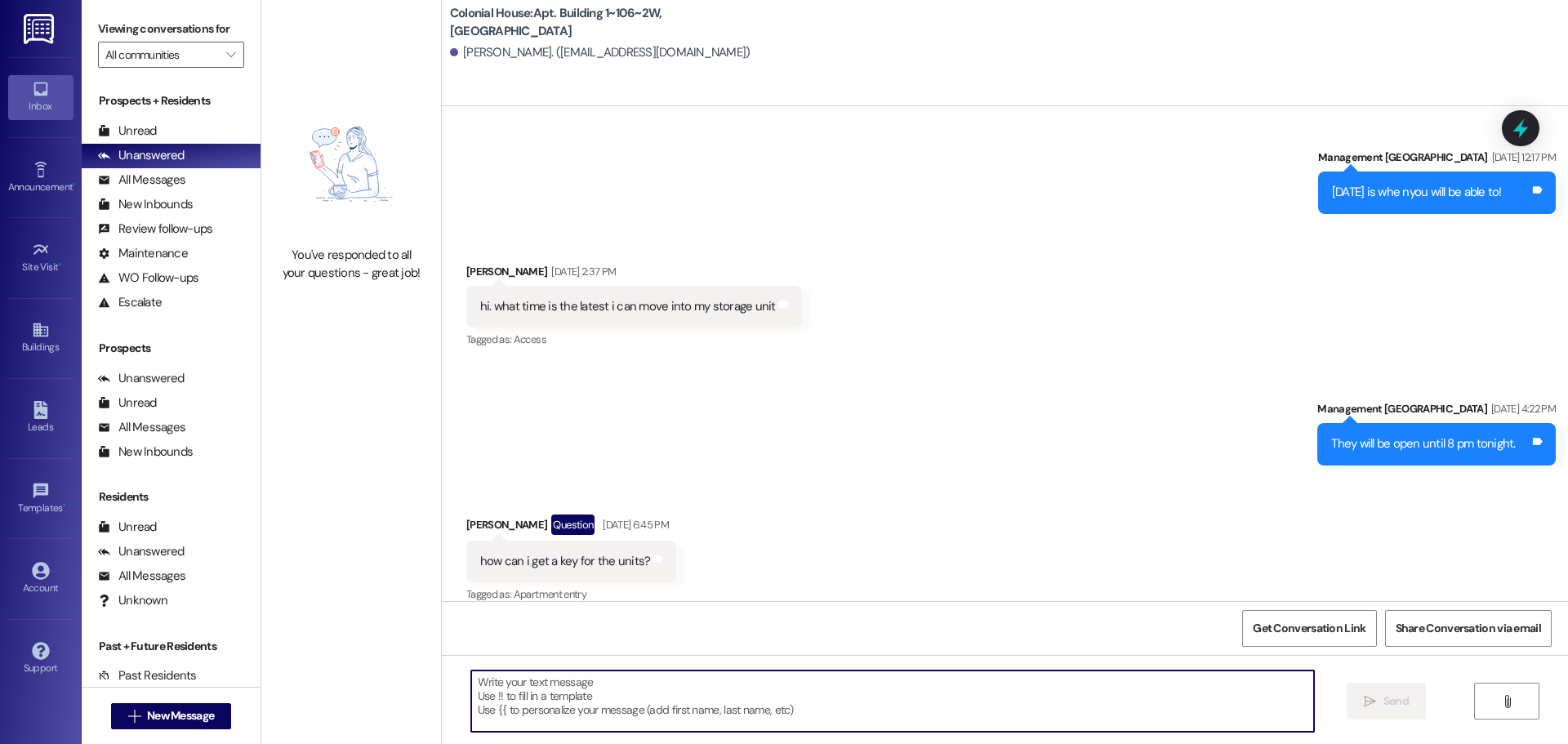
paste textarea "You have a balance on your account. Please pay it."
type textarea "You have a balance on your account. Please pay it."
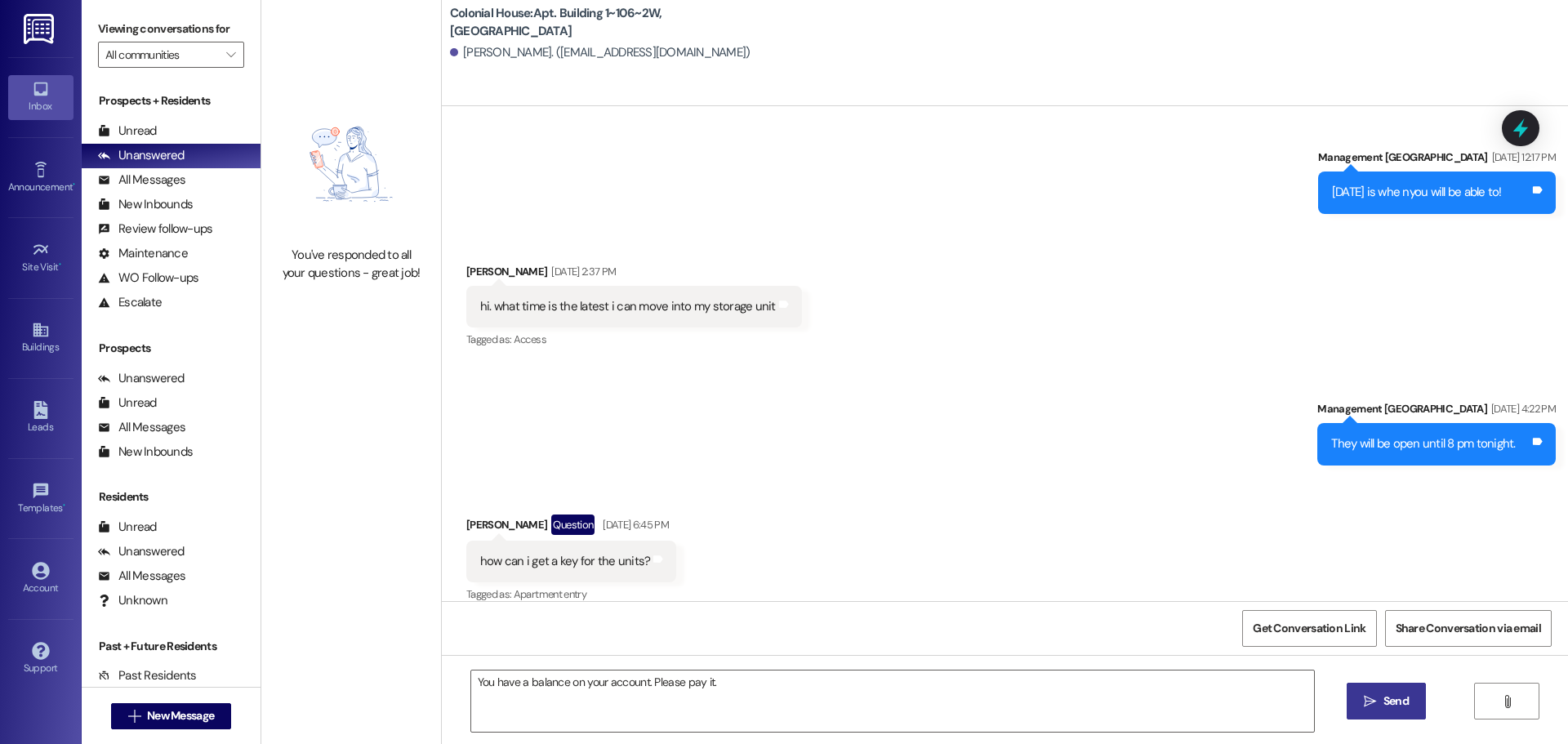
click at [1396, 700] on span "Send" at bounding box center [1396, 700] width 25 height 17
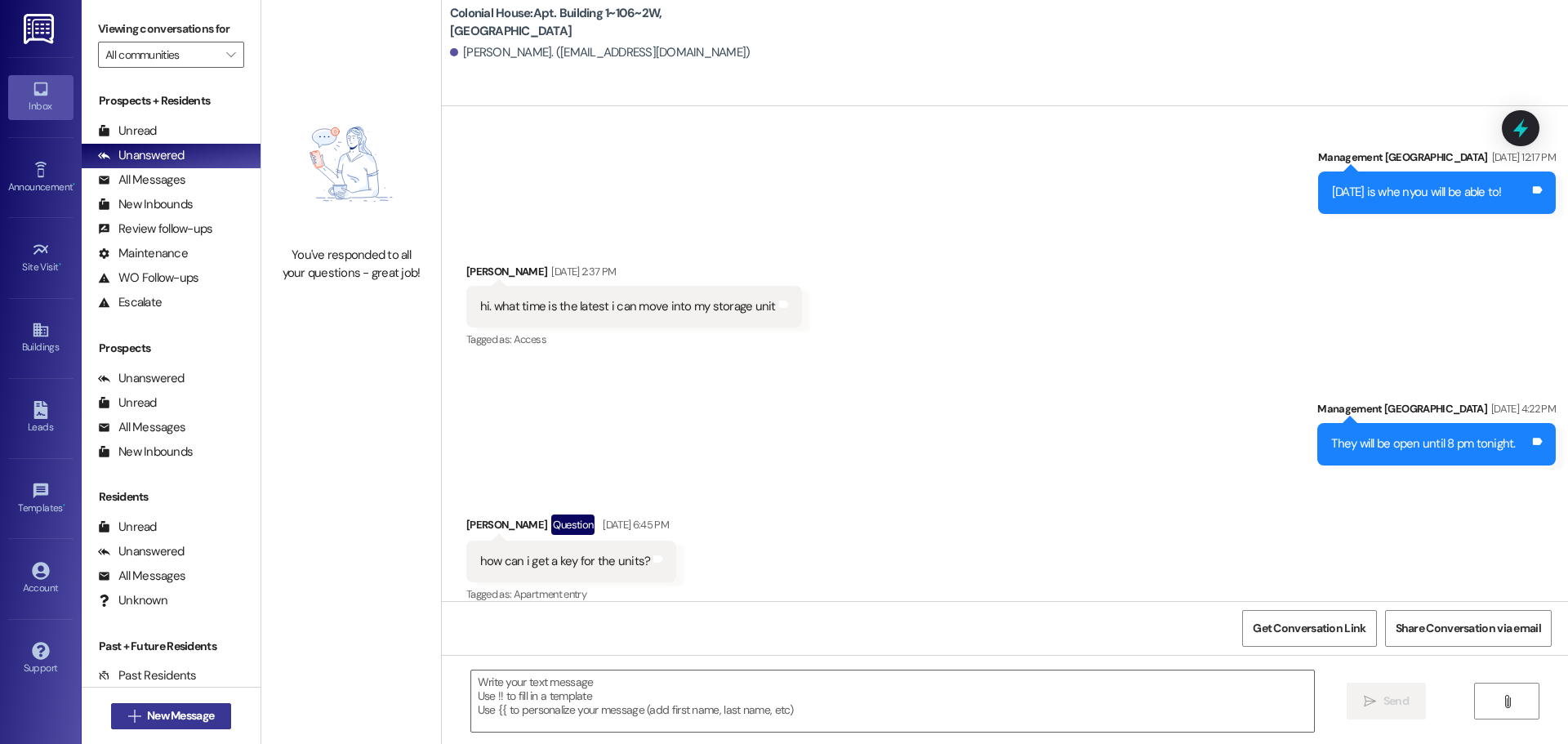
click at [166, 713] on span "New Message" at bounding box center [180, 715] width 67 height 17
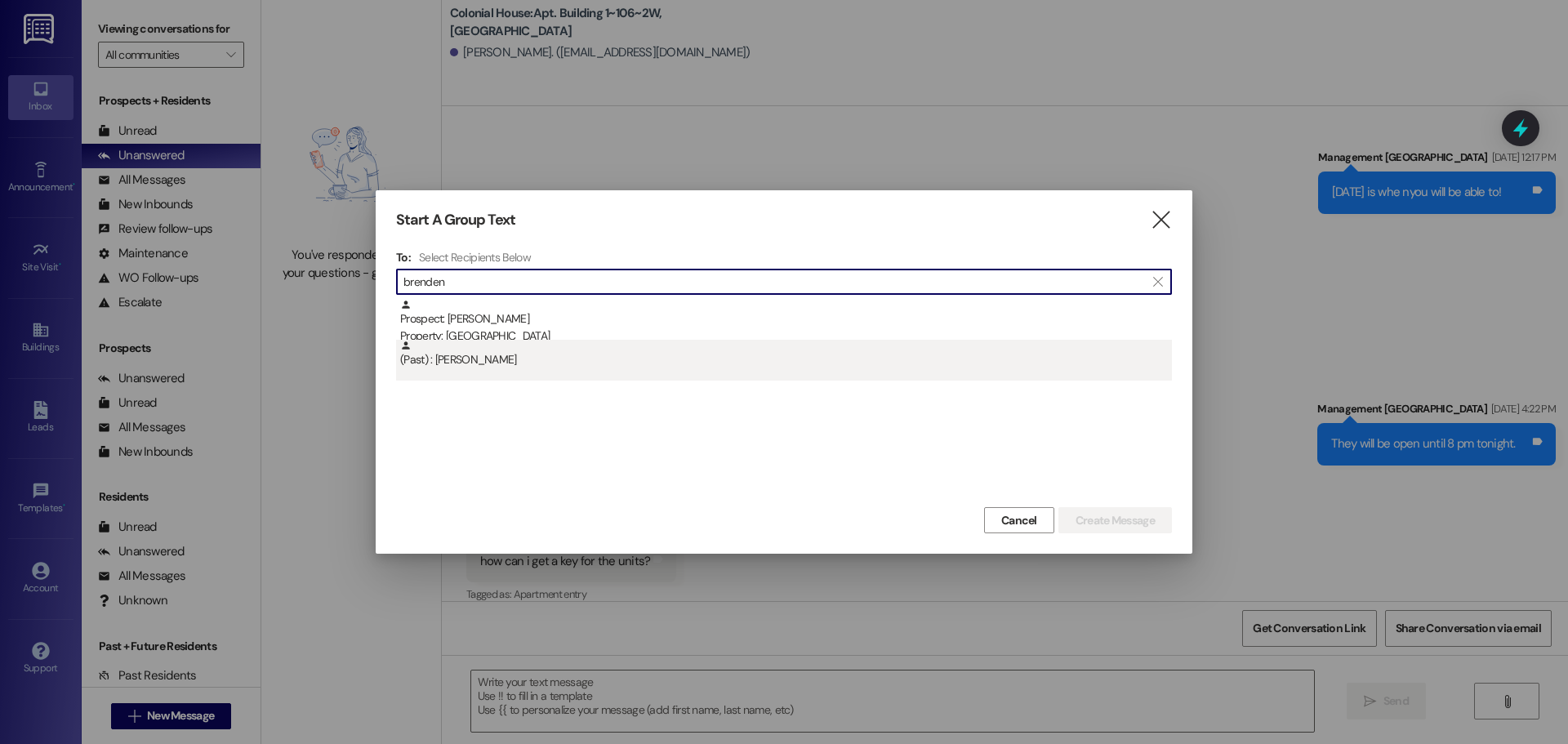
type input "brenden"
click at [445, 365] on div "(Past) : [PERSON_NAME]" at bounding box center [786, 354] width 772 height 29
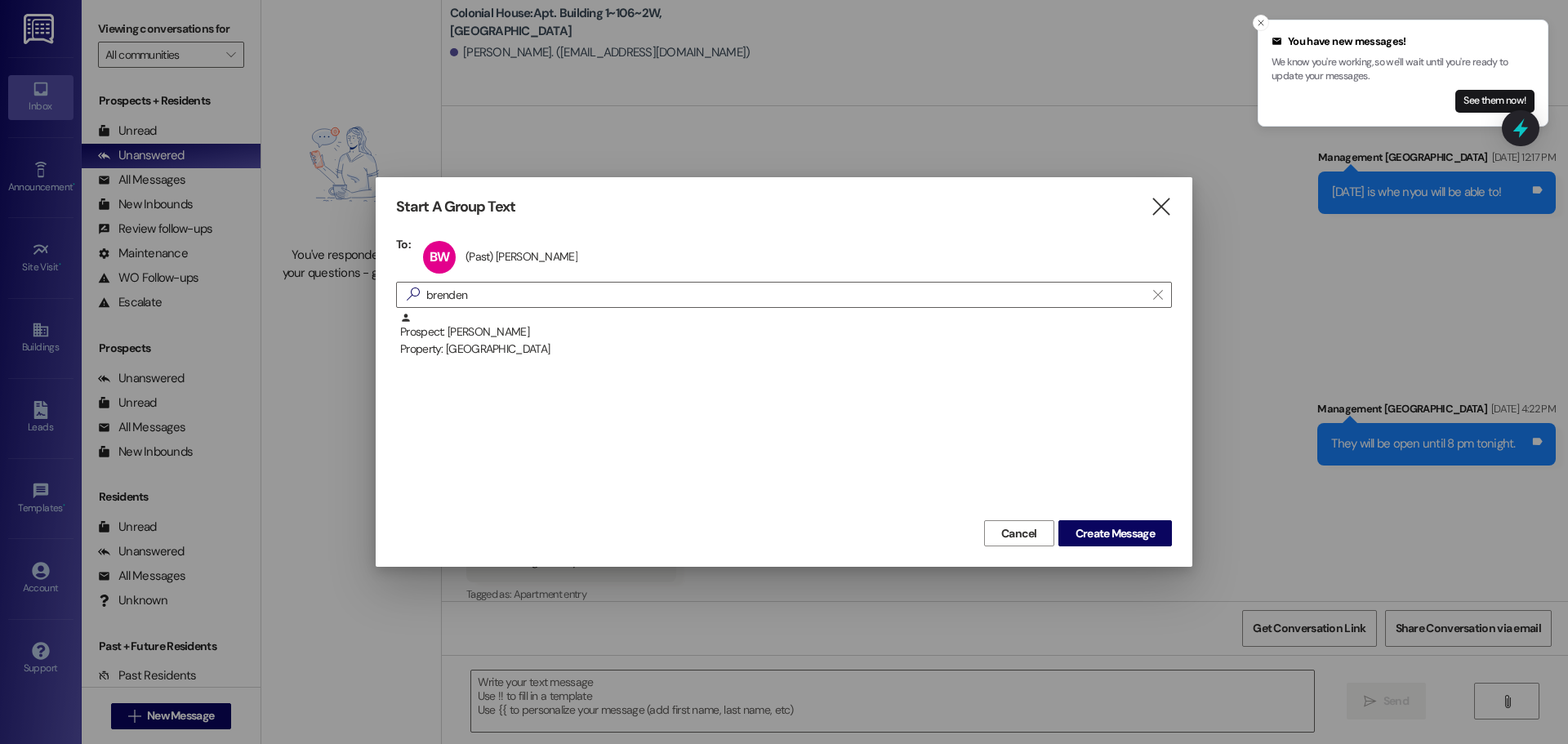
click at [1130, 554] on div "Start A Group Text  To: BW (Past) [PERSON_NAME] (Past) [PERSON_NAME] click to …" at bounding box center [784, 372] width 817 height 389
click at [1131, 527] on span "Create Message" at bounding box center [1115, 533] width 79 height 17
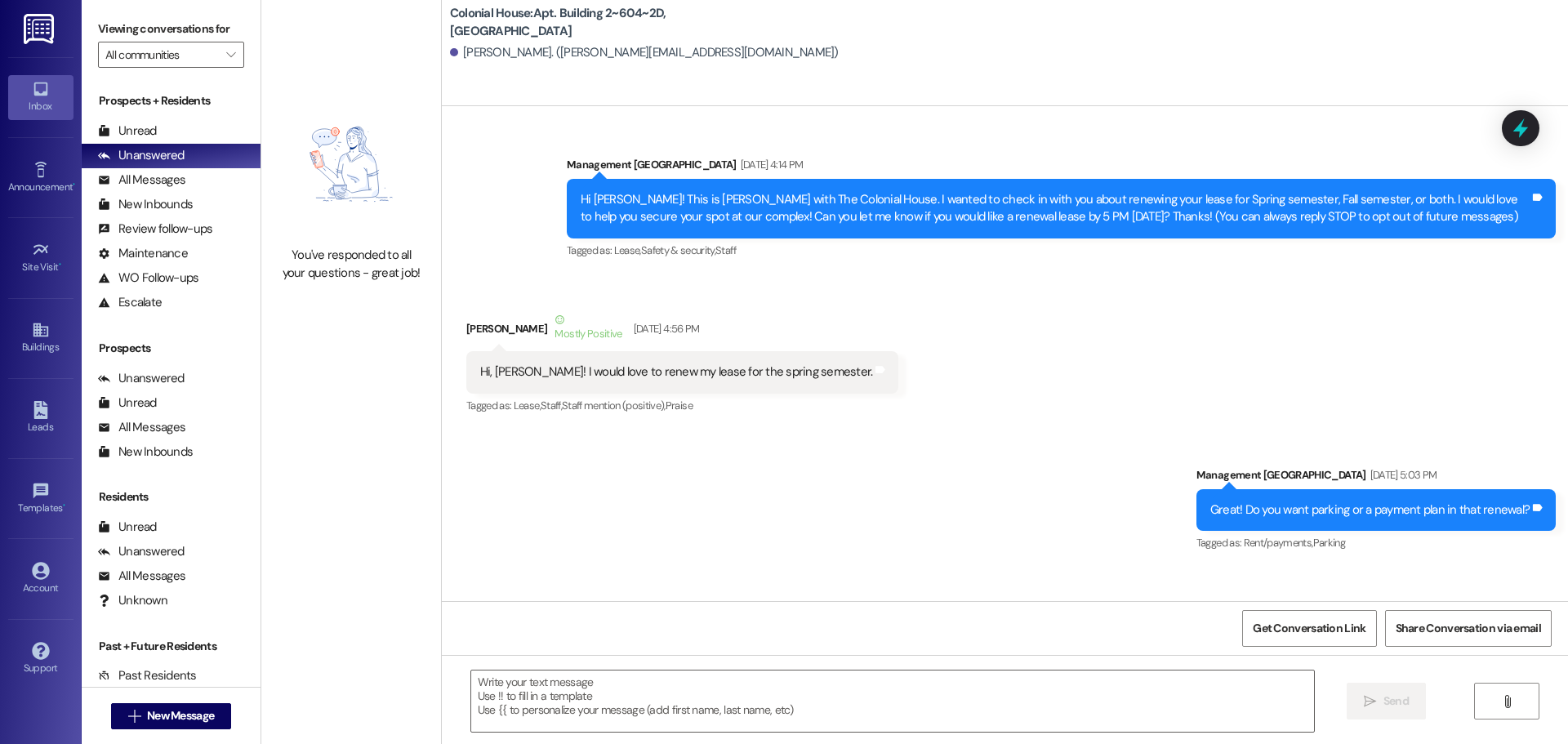
scroll to position [72388, 0]
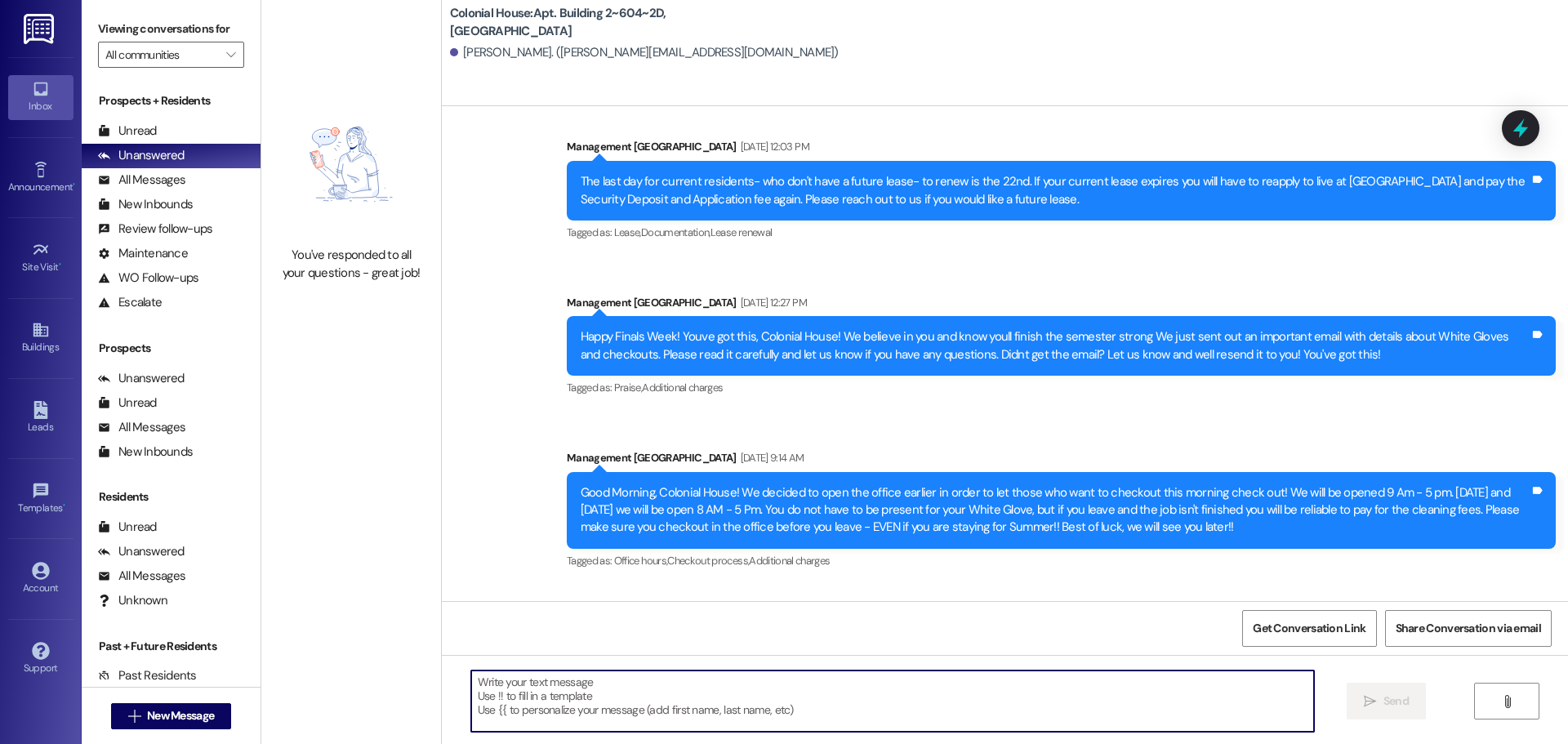
click at [978, 716] on textarea at bounding box center [893, 700] width 843 height 61
paste textarea "You have a balance on your account. Please pay it."
type textarea "You have a balance on your account. Please pay it."
click at [1384, 701] on span "Send" at bounding box center [1396, 700] width 25 height 17
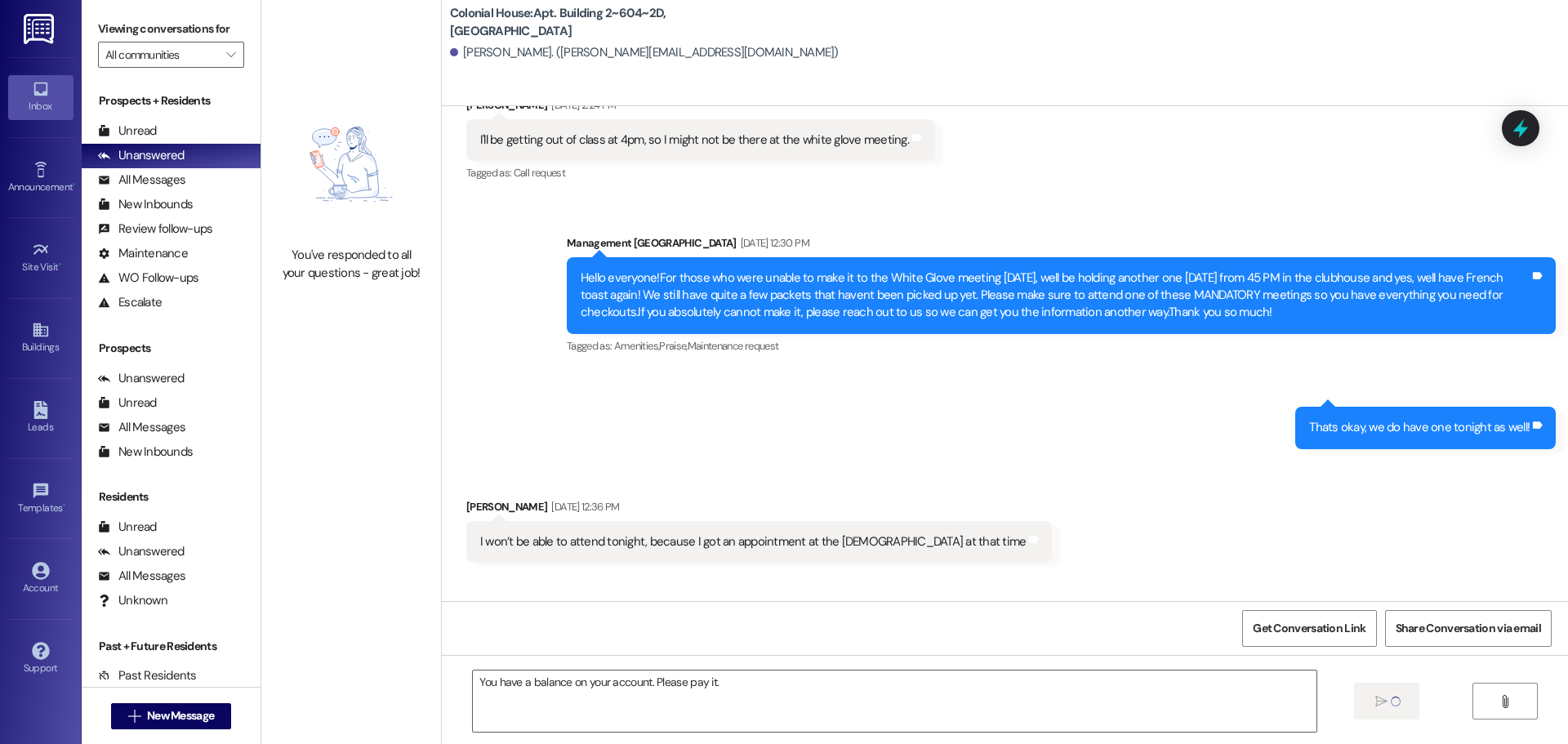
scroll to position [70029, 0]
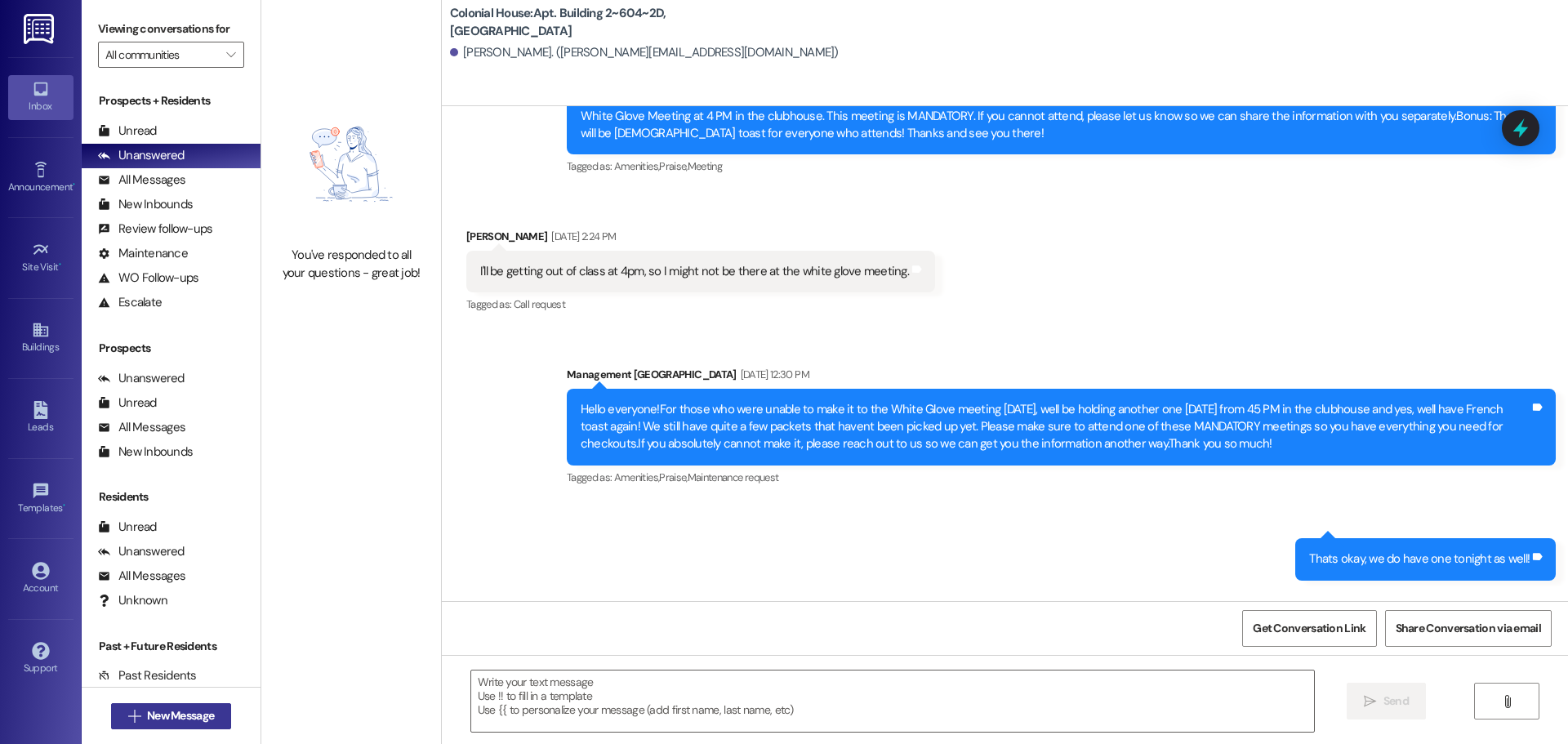
click at [182, 718] on span "New Message" at bounding box center [180, 715] width 67 height 17
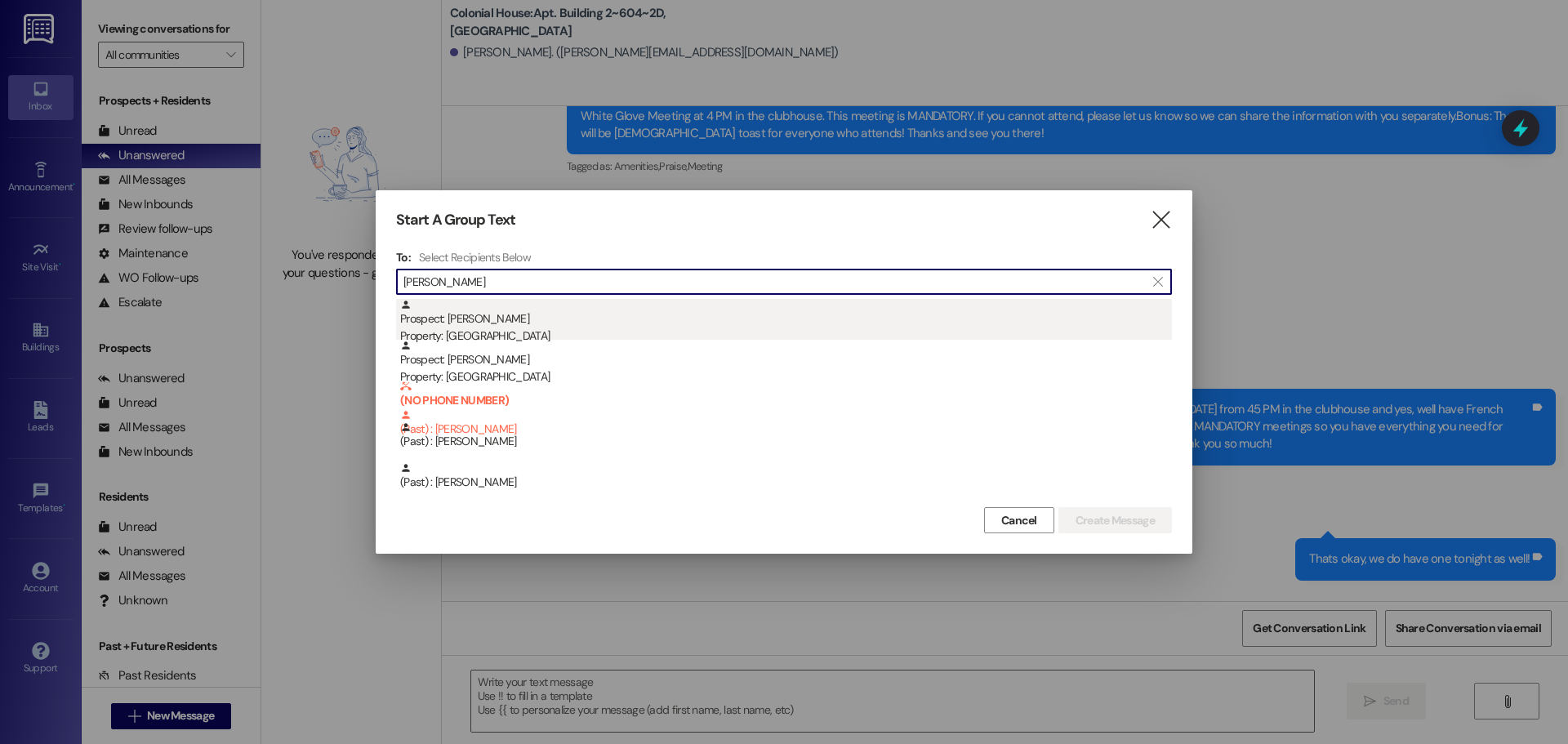
type input "[PERSON_NAME]"
click at [453, 313] on div "Prospect: [PERSON_NAME] Poll Property: [GEOGRAPHIC_DATA]" at bounding box center [786, 322] width 772 height 46
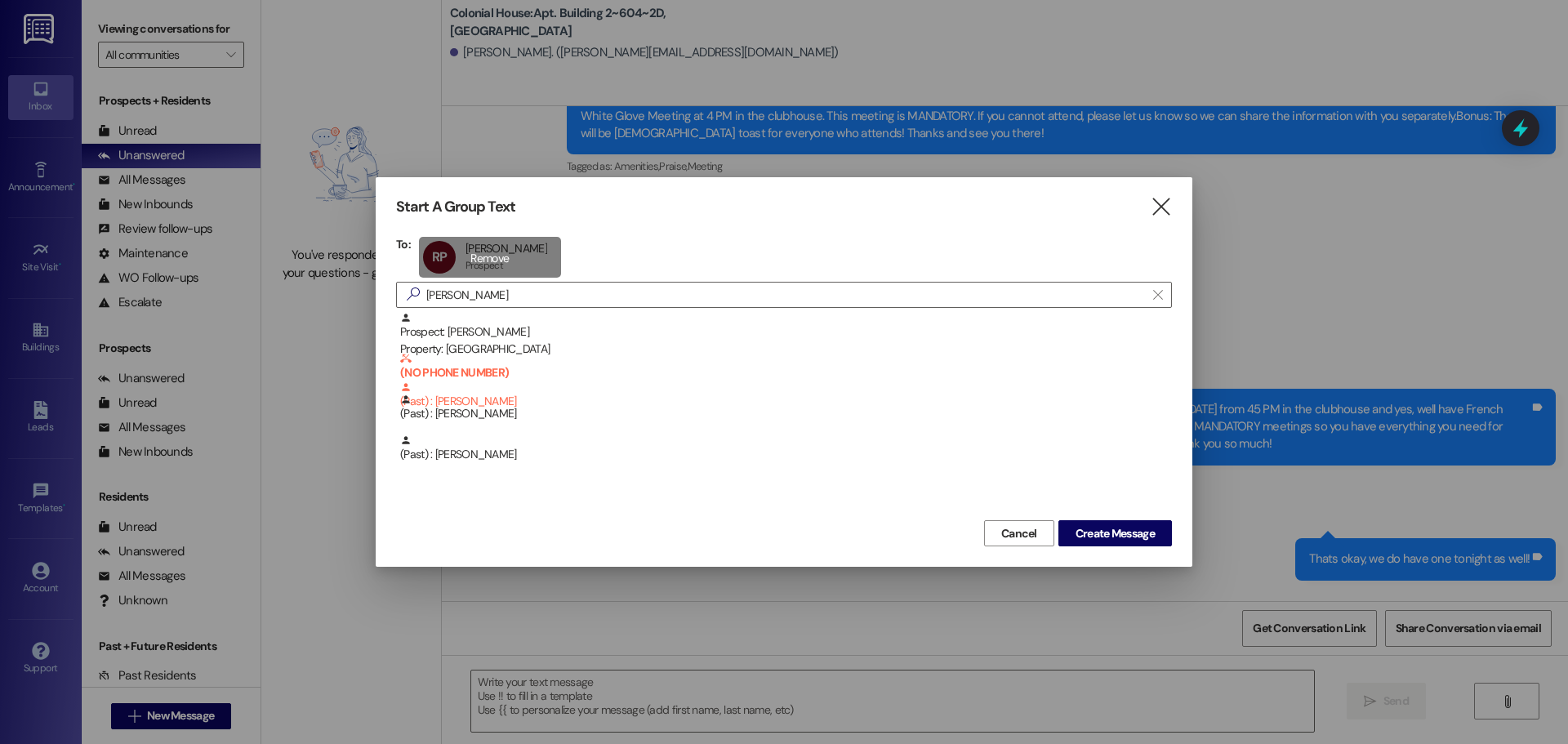
click at [519, 259] on div "[PERSON_NAME] [PERSON_NAME] Poll Prospect Prospect click to remove" at bounding box center [489, 258] width 142 height 41
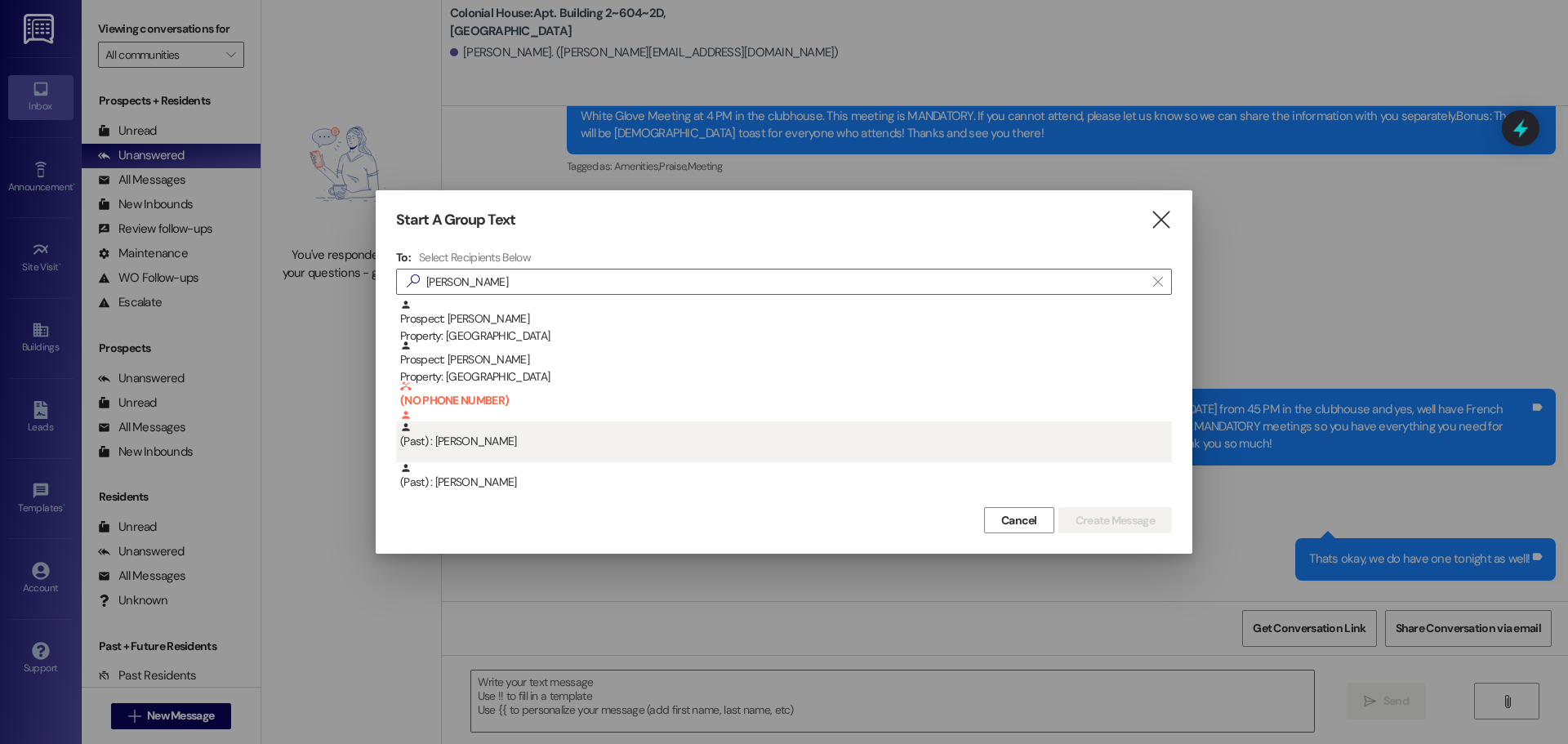
click at [486, 452] on div "(Past) : [PERSON_NAME]" at bounding box center [784, 442] width 776 height 41
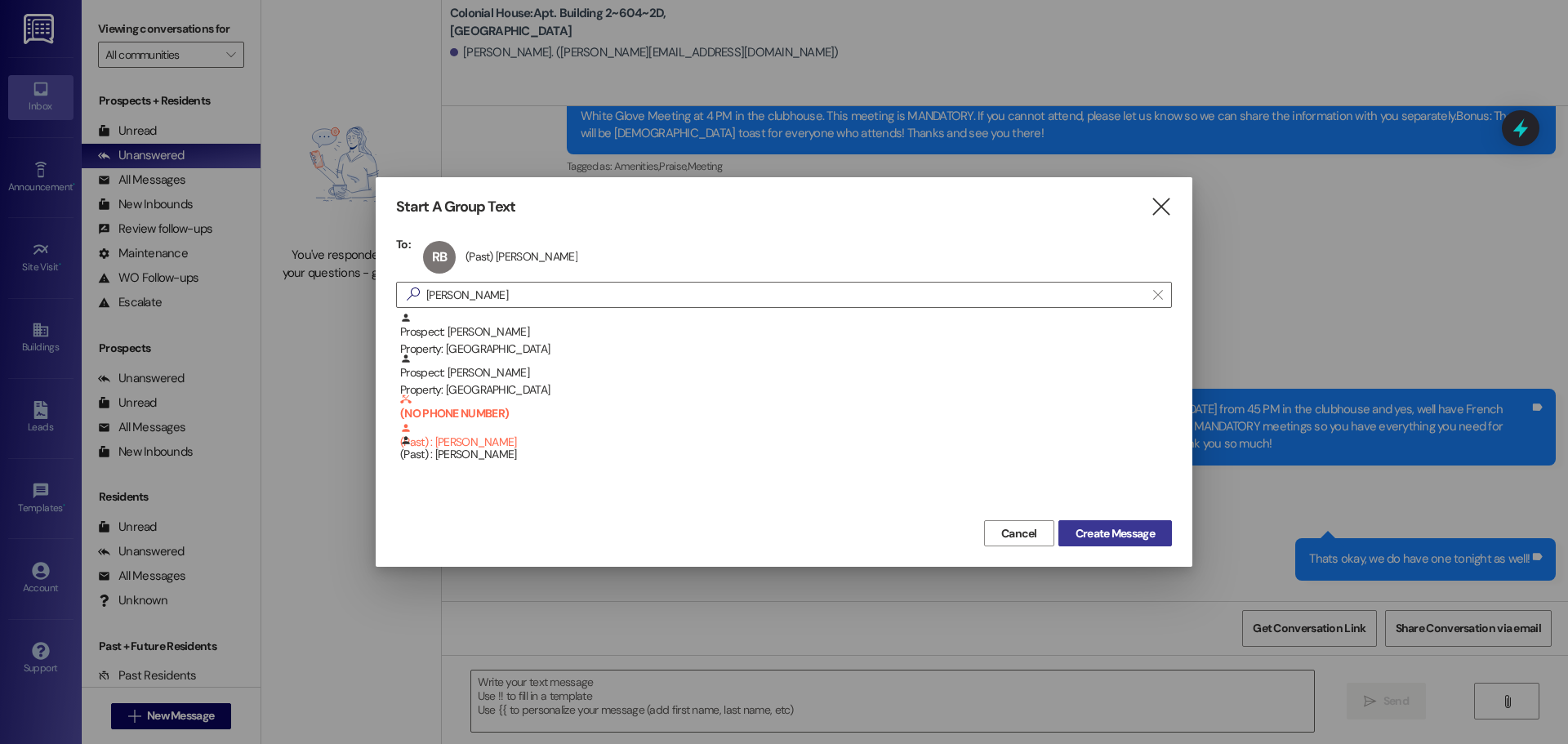
click at [1137, 525] on span "Create Message" at bounding box center [1115, 533] width 79 height 17
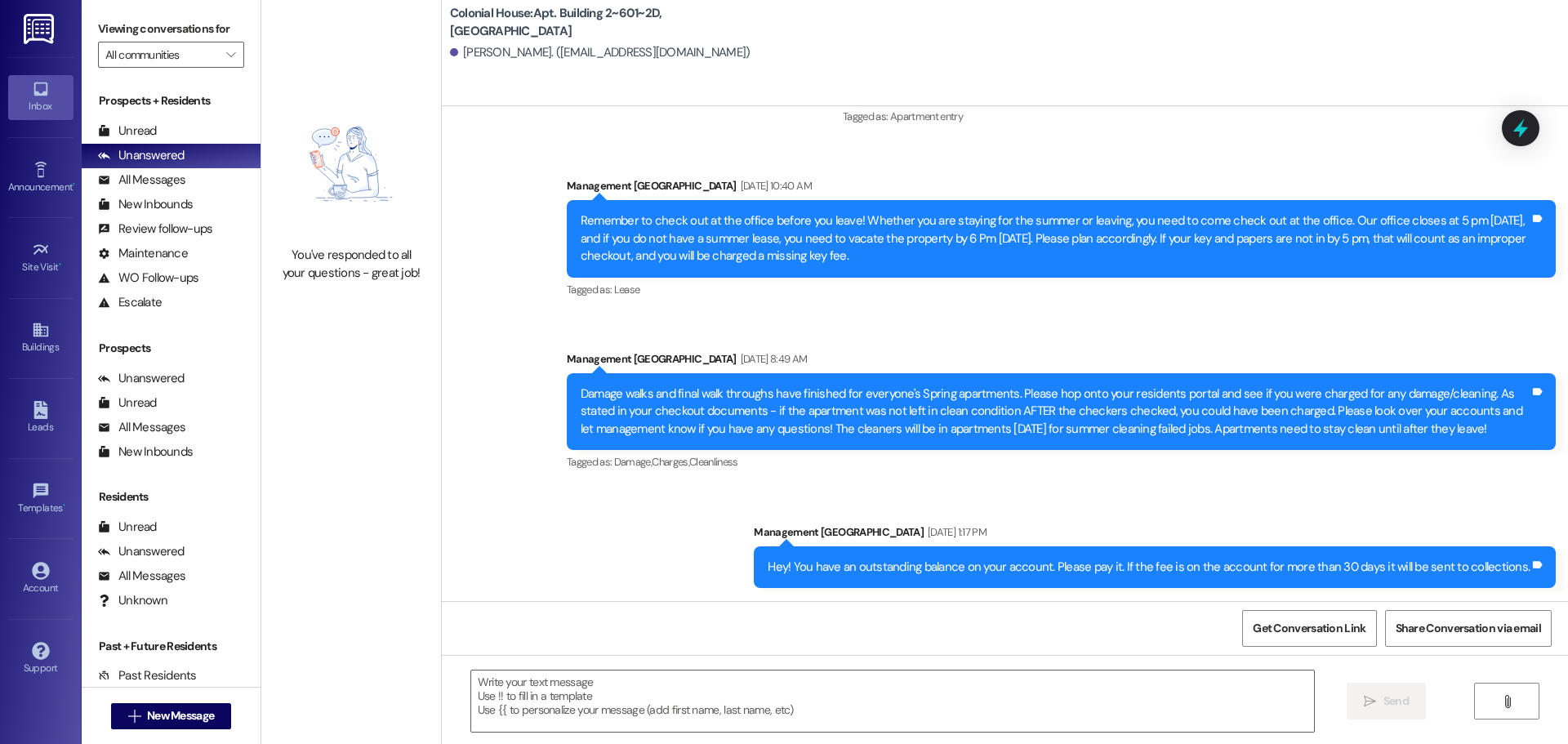
scroll to position [21320, 0]
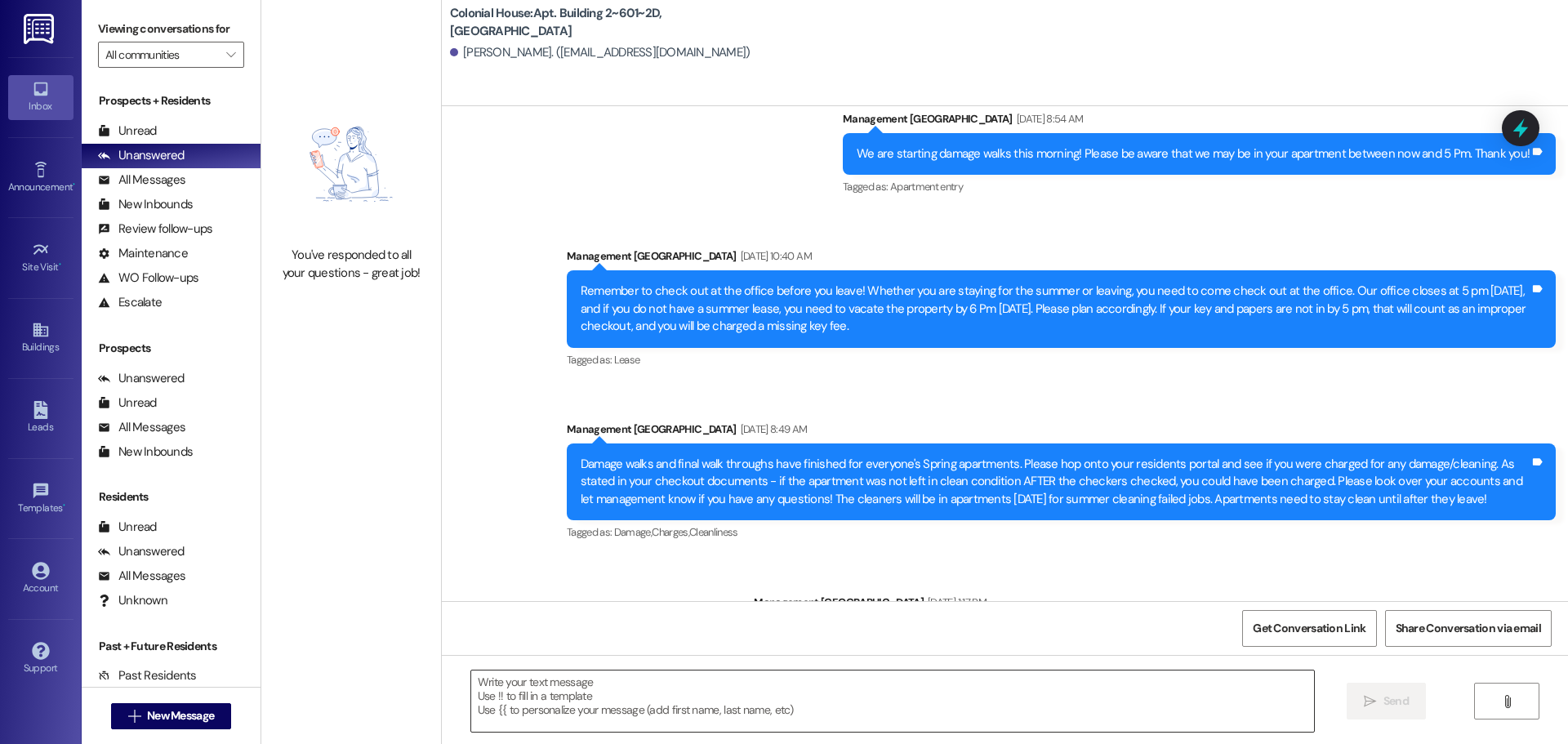
click at [487, 713] on textarea at bounding box center [893, 700] width 843 height 61
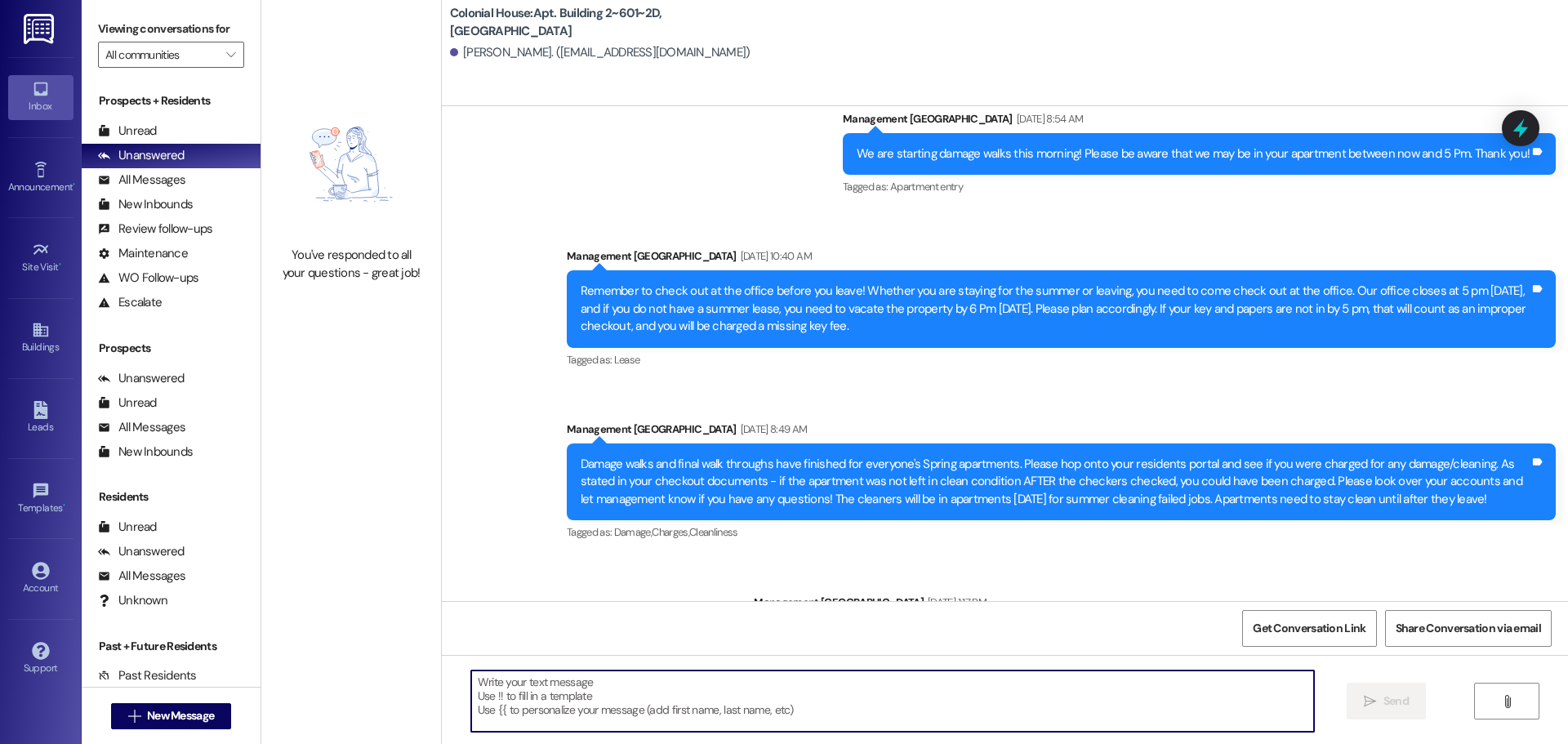
click at [497, 698] on textarea at bounding box center [893, 700] width 843 height 61
paste textarea "You have a balance on your account. Please pay it."
type textarea "You have a balance on your account. Please pay it."
click at [1376, 707] on span " Send" at bounding box center [1386, 700] width 52 height 17
